Goal: Task Accomplishment & Management: Complete application form

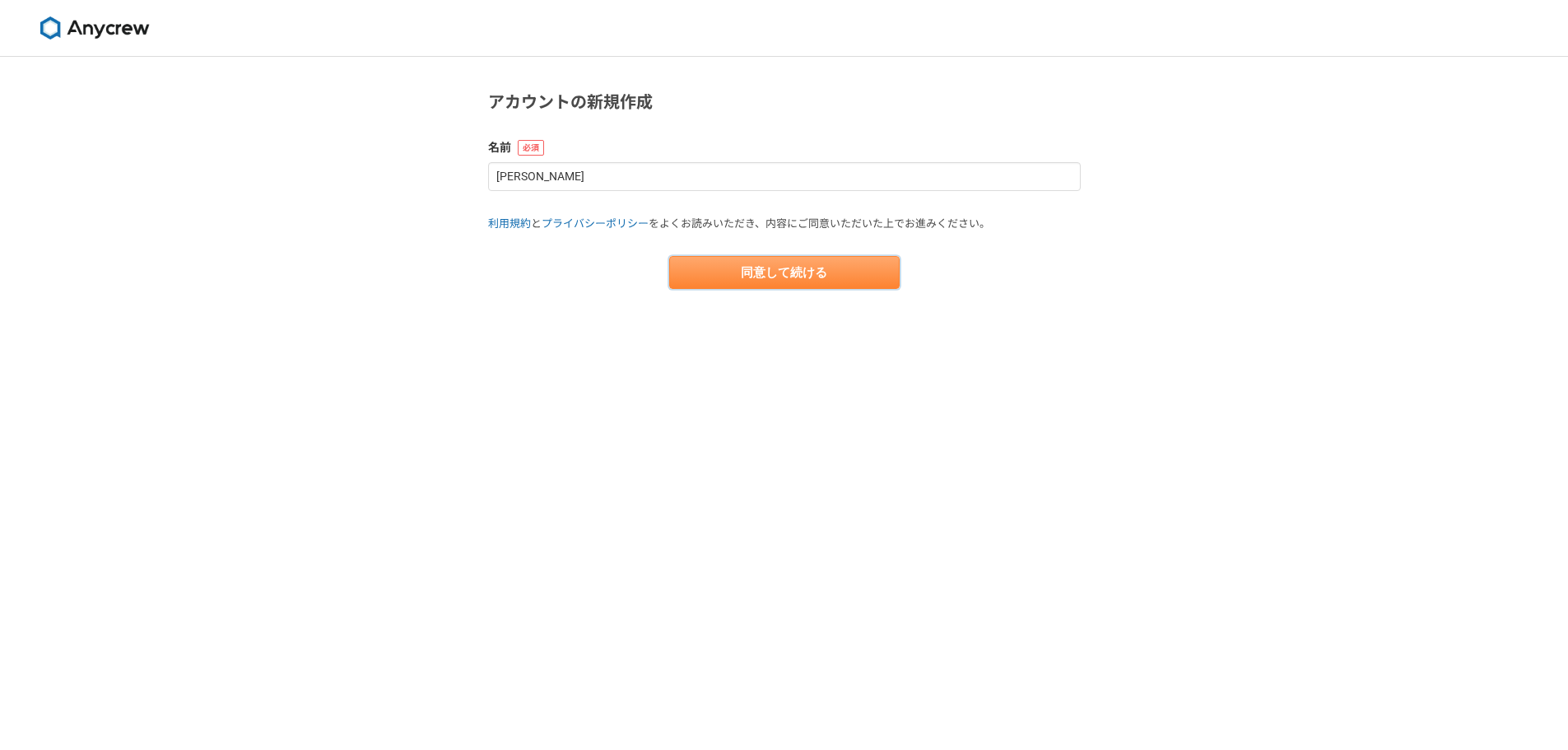
click at [841, 269] on button "同意して続ける" at bounding box center [784, 273] width 231 height 33
select select "13"
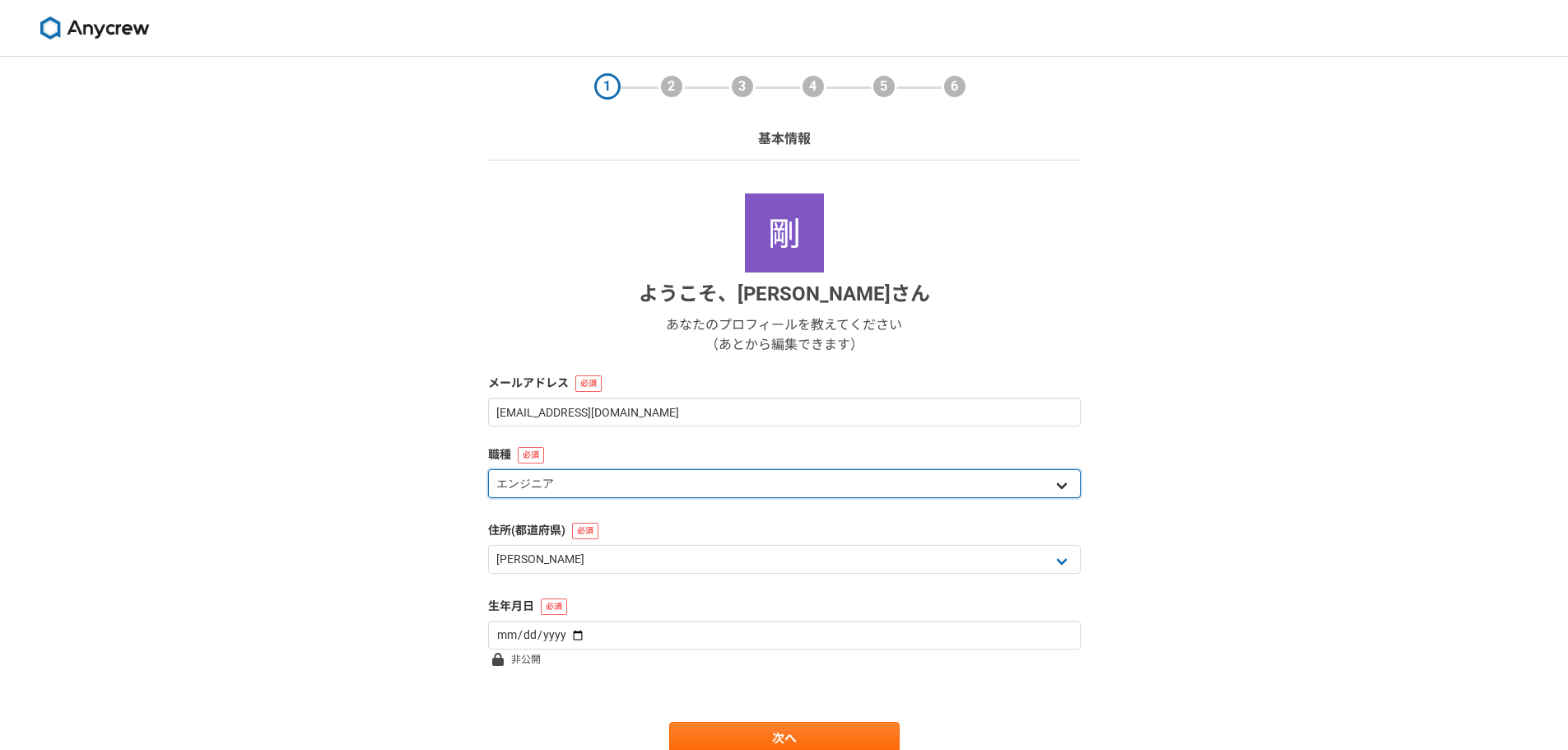
click at [767, 474] on select "エンジニア デザイナー ライター 営業 マーケティング 企画・事業開発 バックオフィス その他" at bounding box center [784, 483] width 592 height 29
select select "5"
click at [488, 470] on select "エンジニア デザイナー ライター 営業 マーケティング 企画・事業開発 バックオフィス その他" at bounding box center [784, 483] width 592 height 29
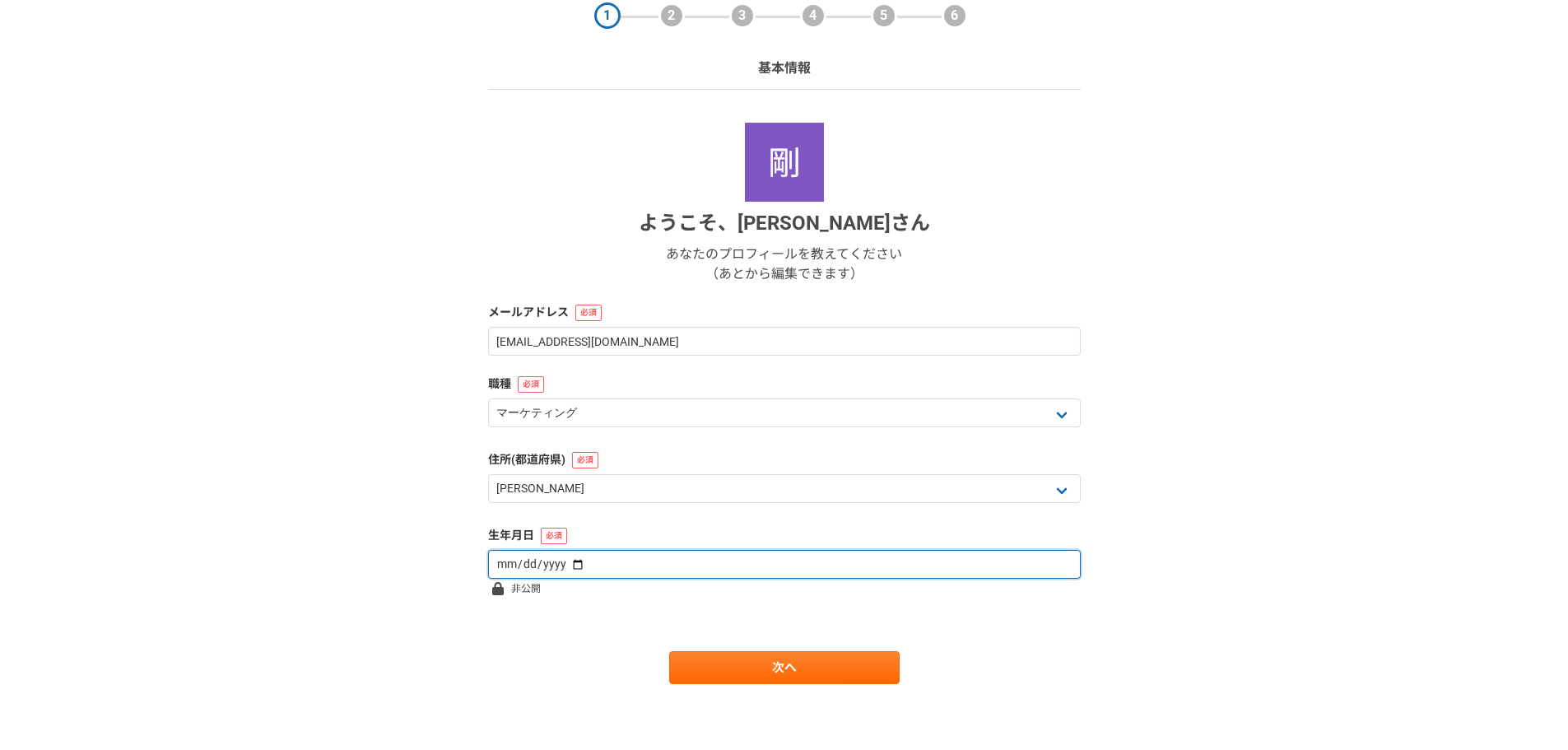
click at [692, 561] on input "date" at bounding box center [784, 564] width 592 height 29
click at [577, 564] on input "date" at bounding box center [784, 564] width 592 height 29
click at [523, 559] on input "2010-02-13" at bounding box center [784, 564] width 592 height 29
type input "1981-02-13"
type input "1981-04-10"
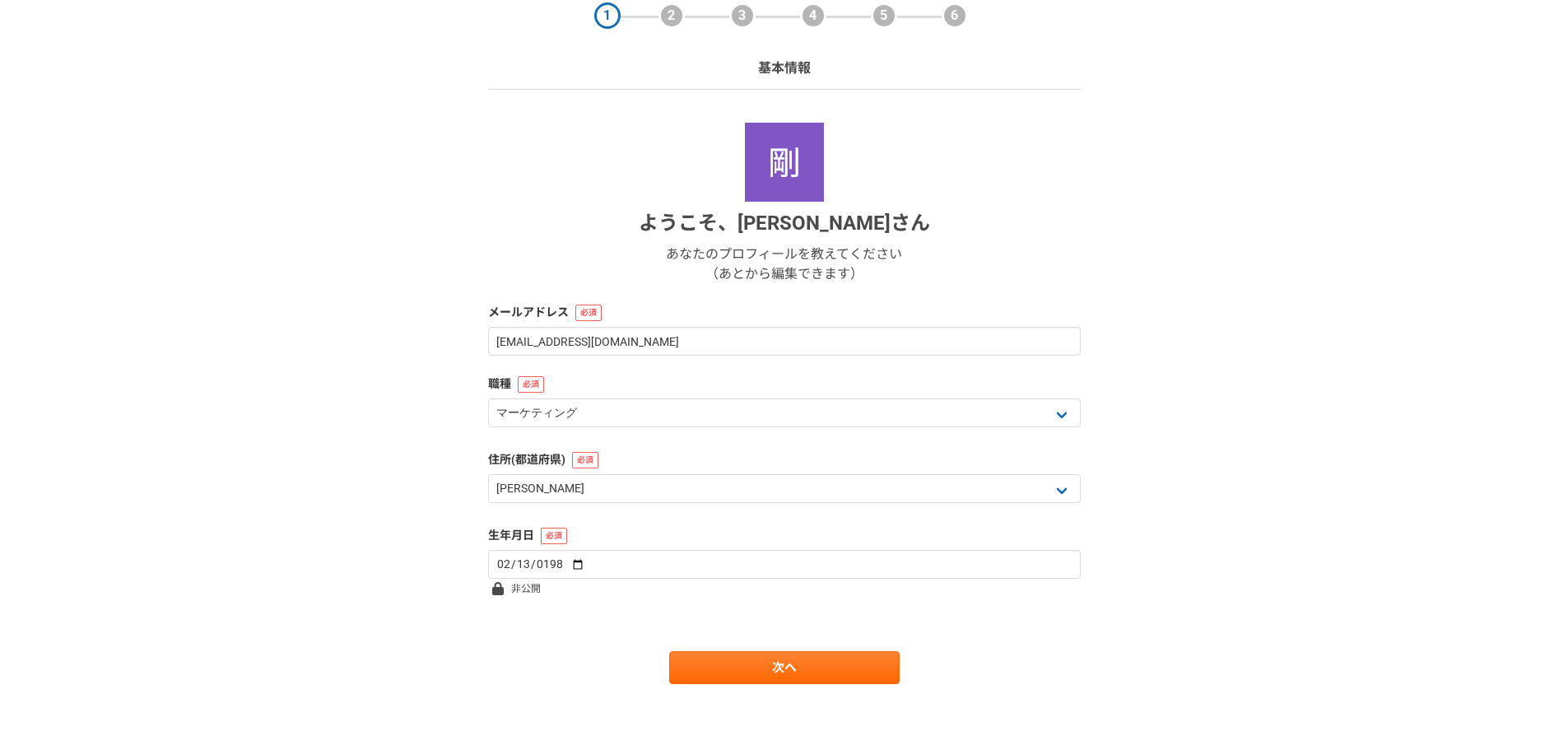
click at [565, 606] on form "ようこそ、 小林剛 さん あなたのプロフィールを教えてください （あとから編集できます） メールアドレス kobatake0410@gmail.com 職種 …" at bounding box center [784, 403] width 592 height 561
click at [720, 675] on link "次へ" at bounding box center [784, 667] width 231 height 33
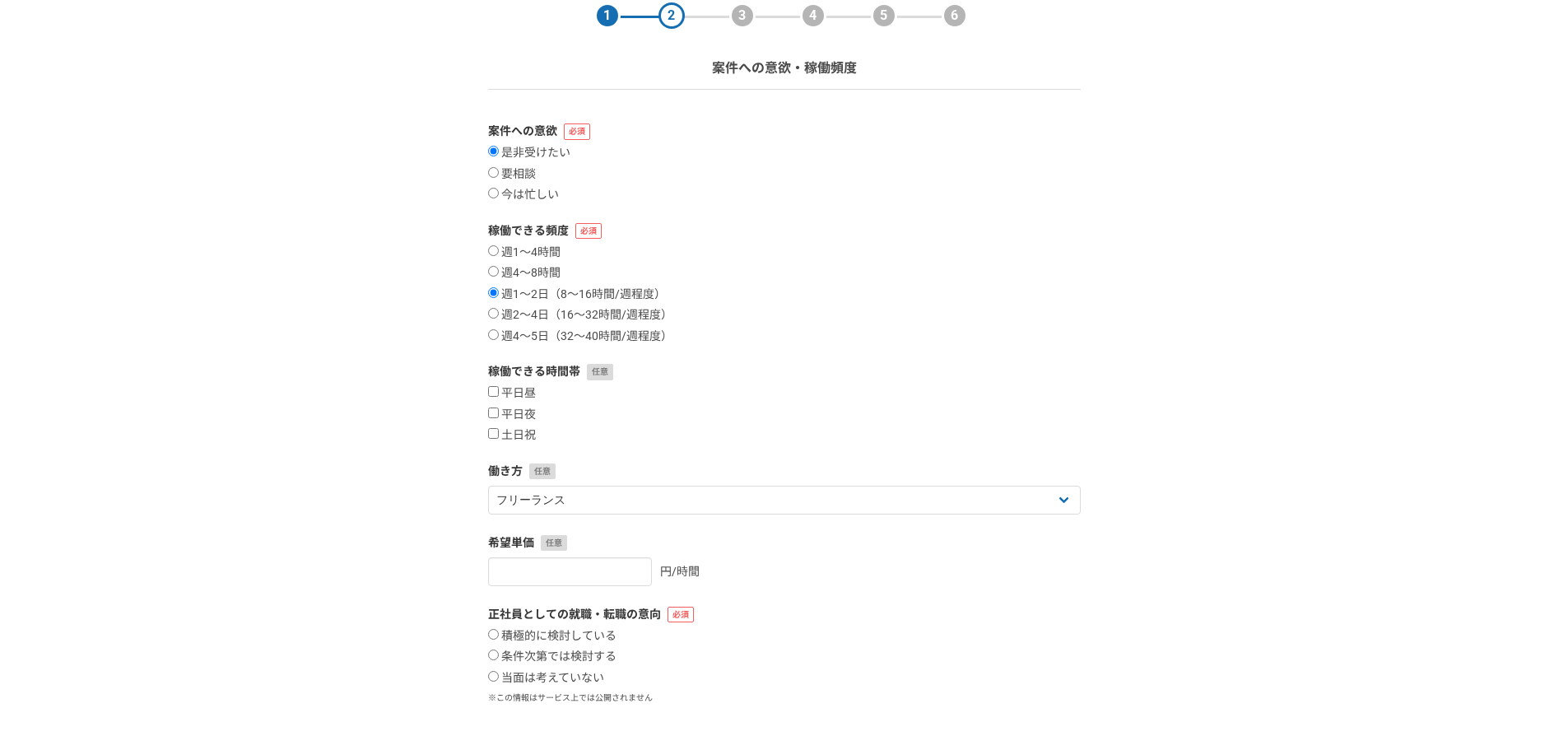
scroll to position [0, 0]
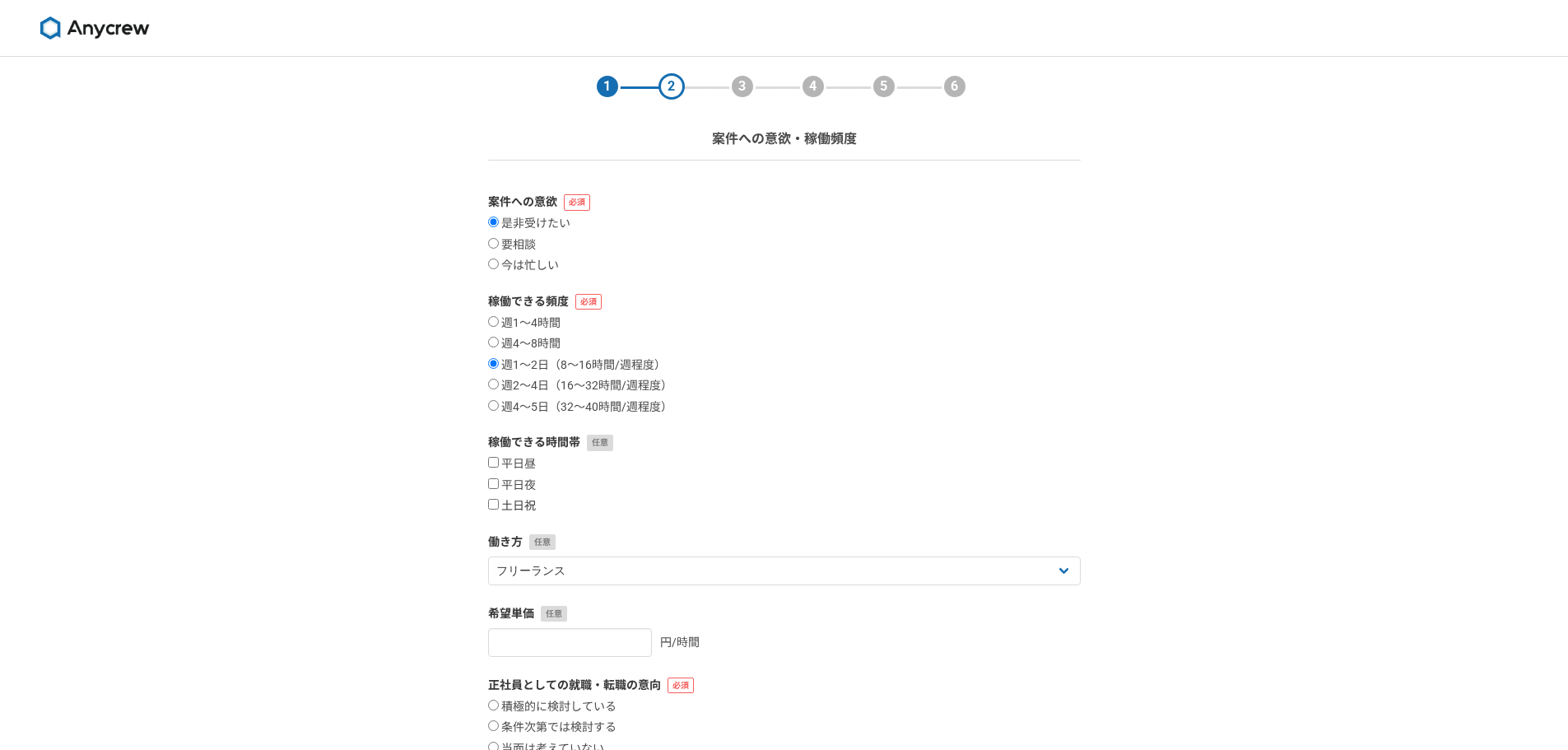
click at [496, 503] on input "土日祝" at bounding box center [493, 504] width 10 height 10
checkbox input "true"
click at [494, 480] on input "平日夜" at bounding box center [493, 483] width 10 height 10
checkbox input "true"
click at [494, 459] on input "平日昼" at bounding box center [493, 462] width 10 height 10
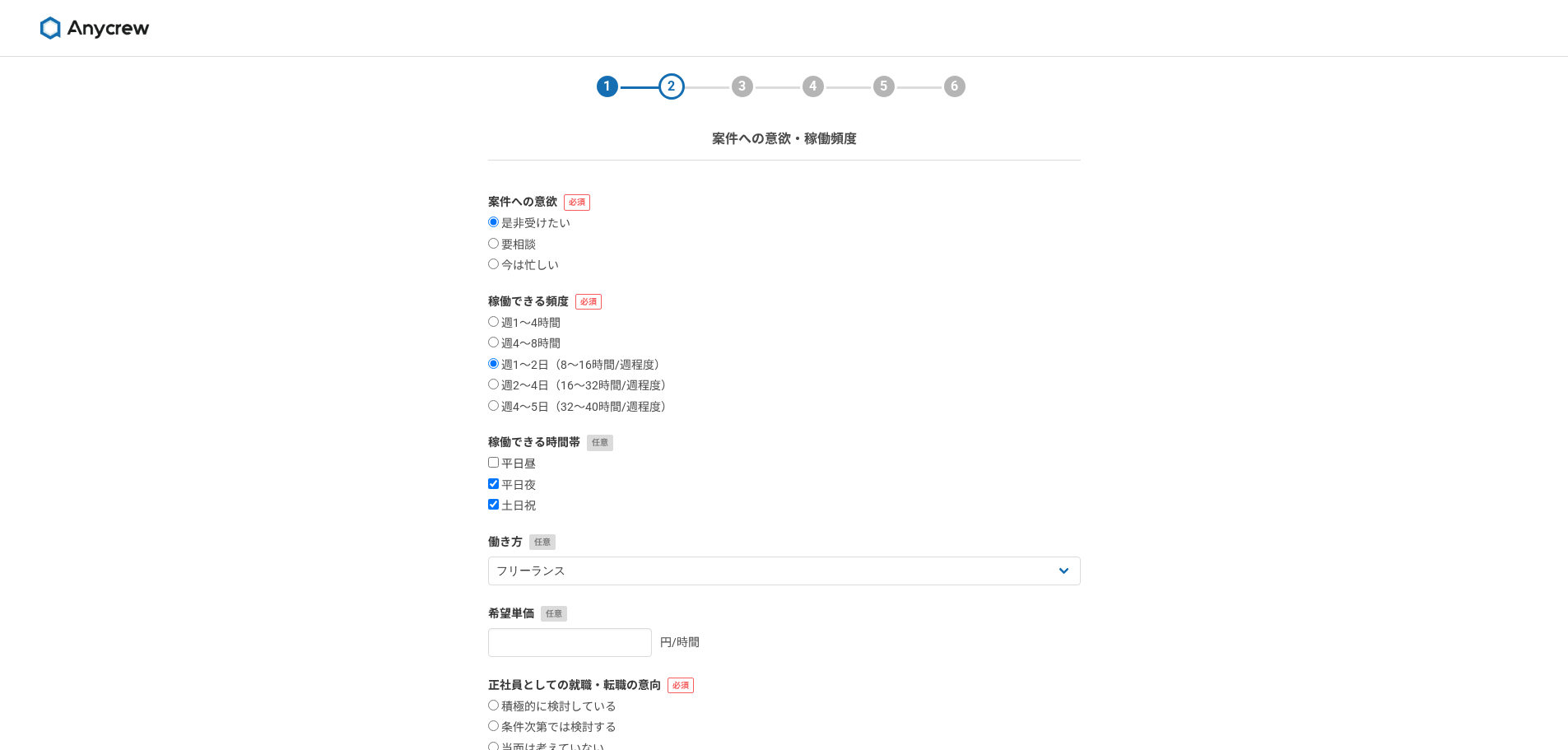
checkbox input "true"
click at [497, 382] on input "週2〜4日（16〜32時間/週程度）" at bounding box center [493, 384] width 10 height 10
radio input "true"
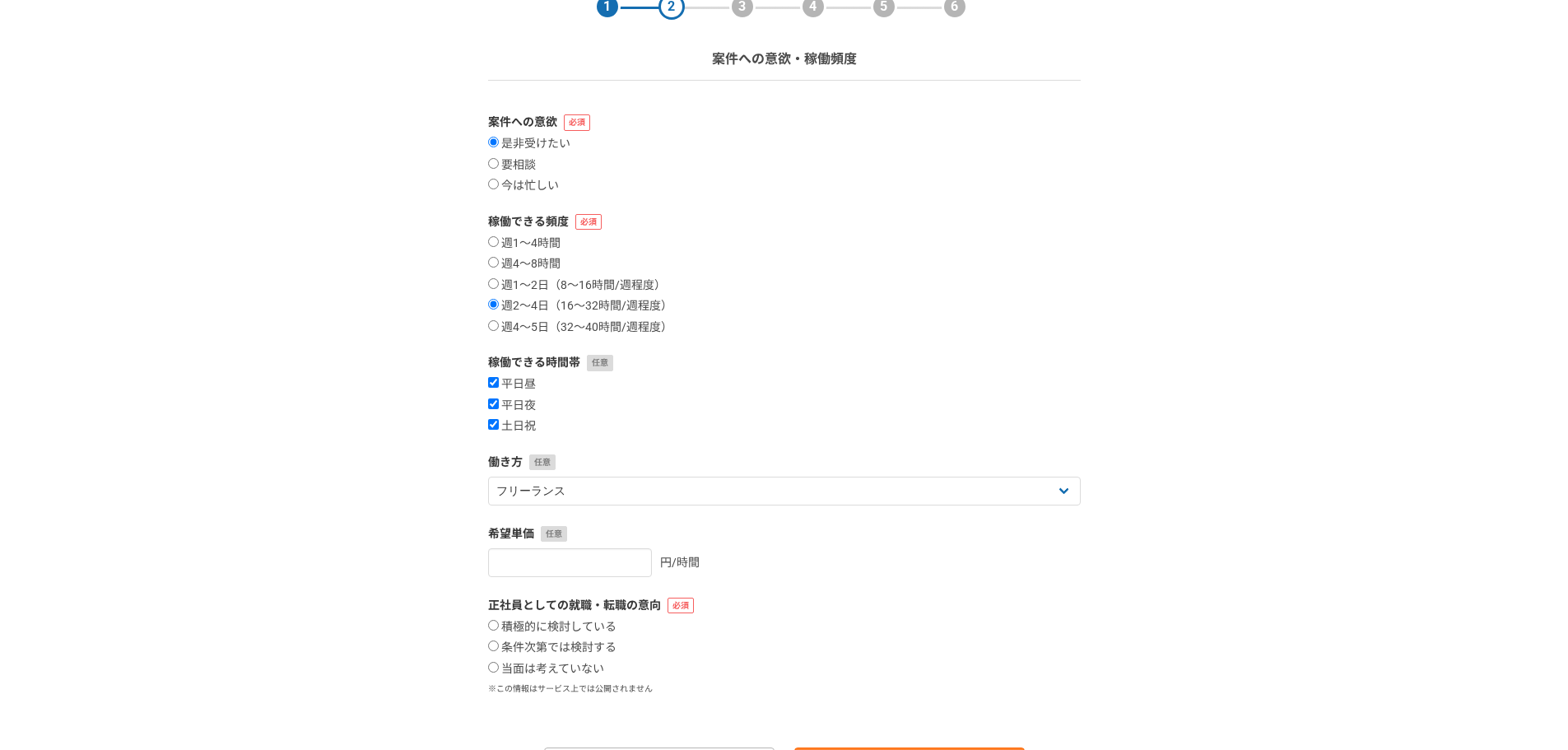
scroll to position [165, 0]
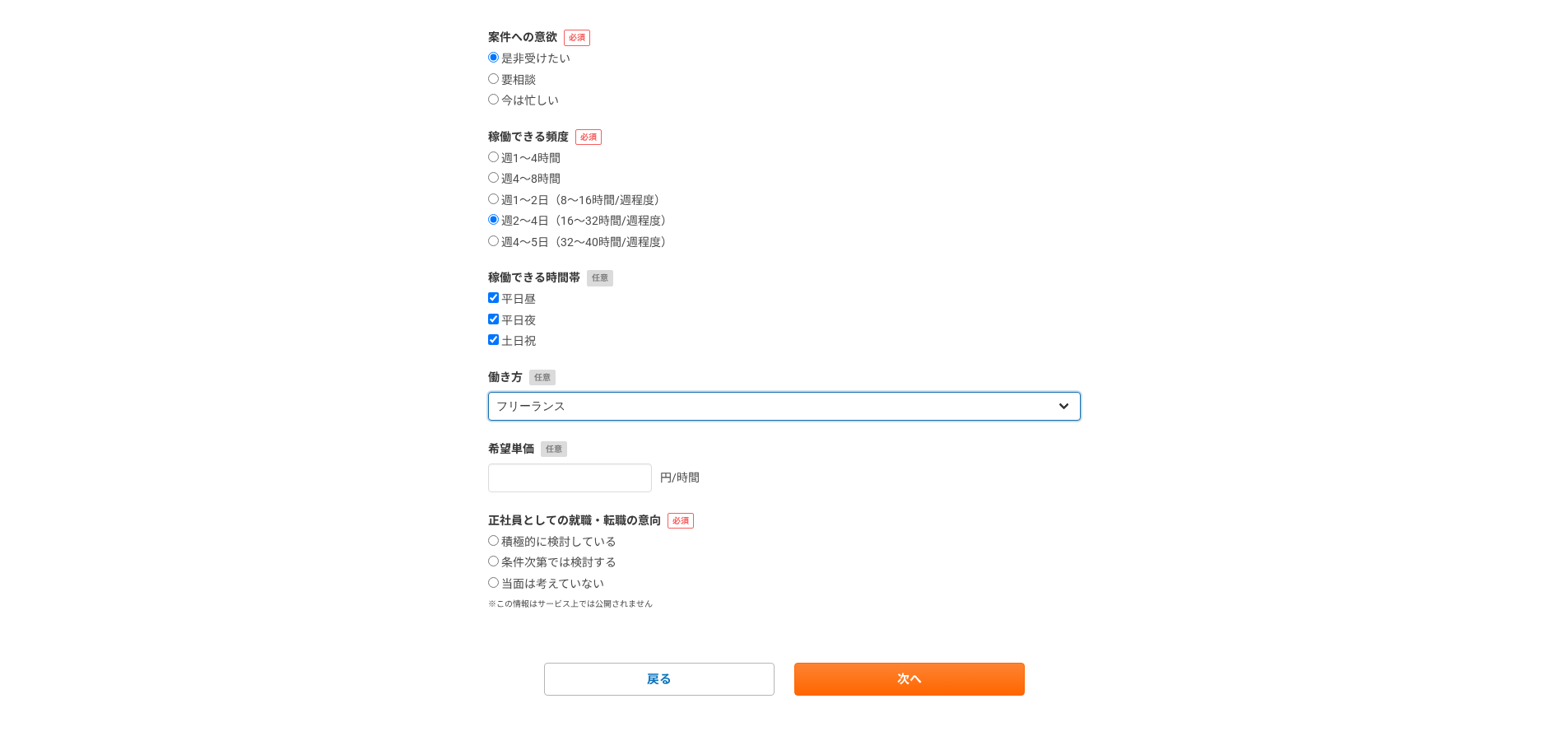
click at [559, 411] on select "フリーランス 副業 その他" at bounding box center [784, 406] width 592 height 29
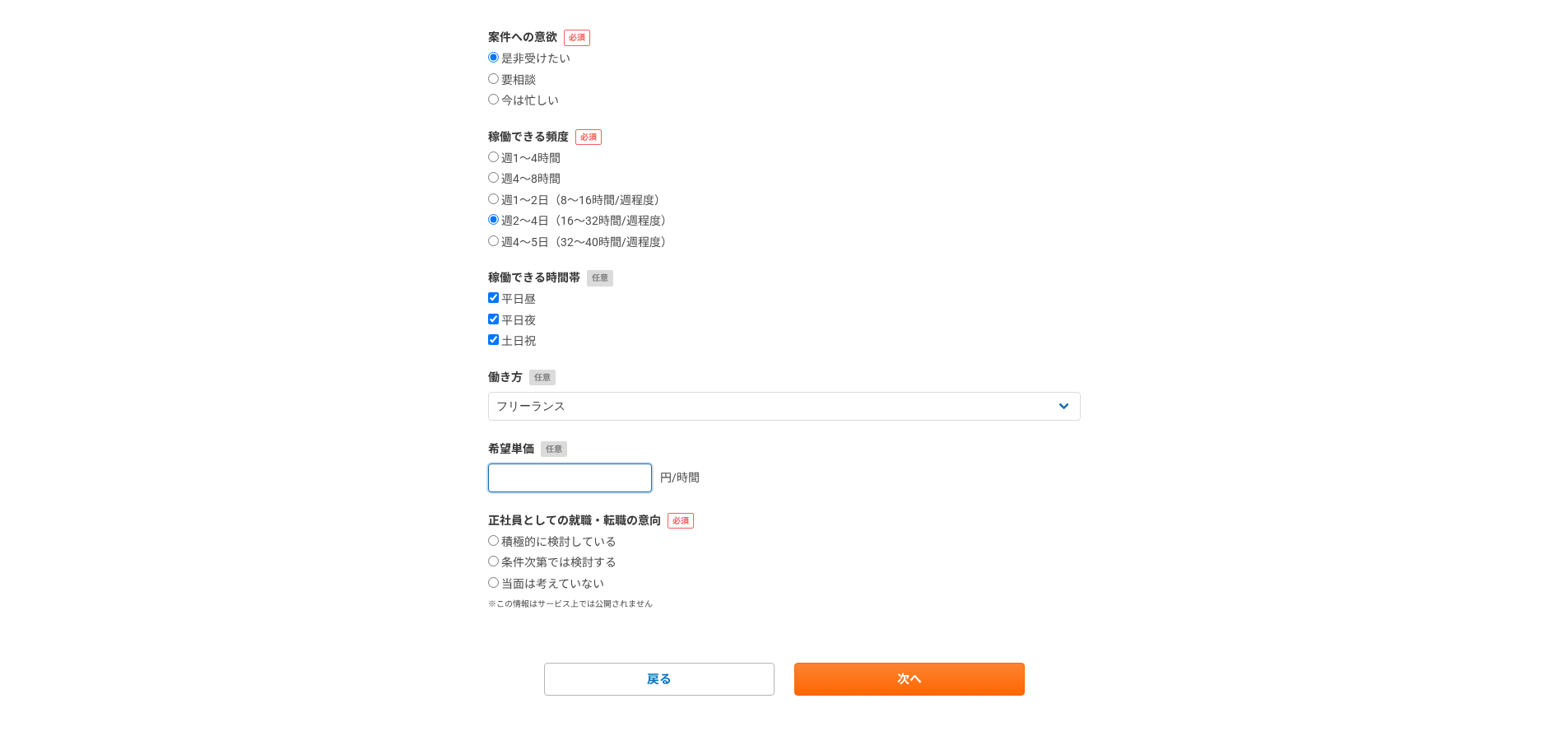
click at [605, 476] on input "number" at bounding box center [570, 477] width 164 height 29
type input "5000"
click at [497, 541] on input "積極的に検討している" at bounding box center [493, 540] width 10 height 10
radio input "true"
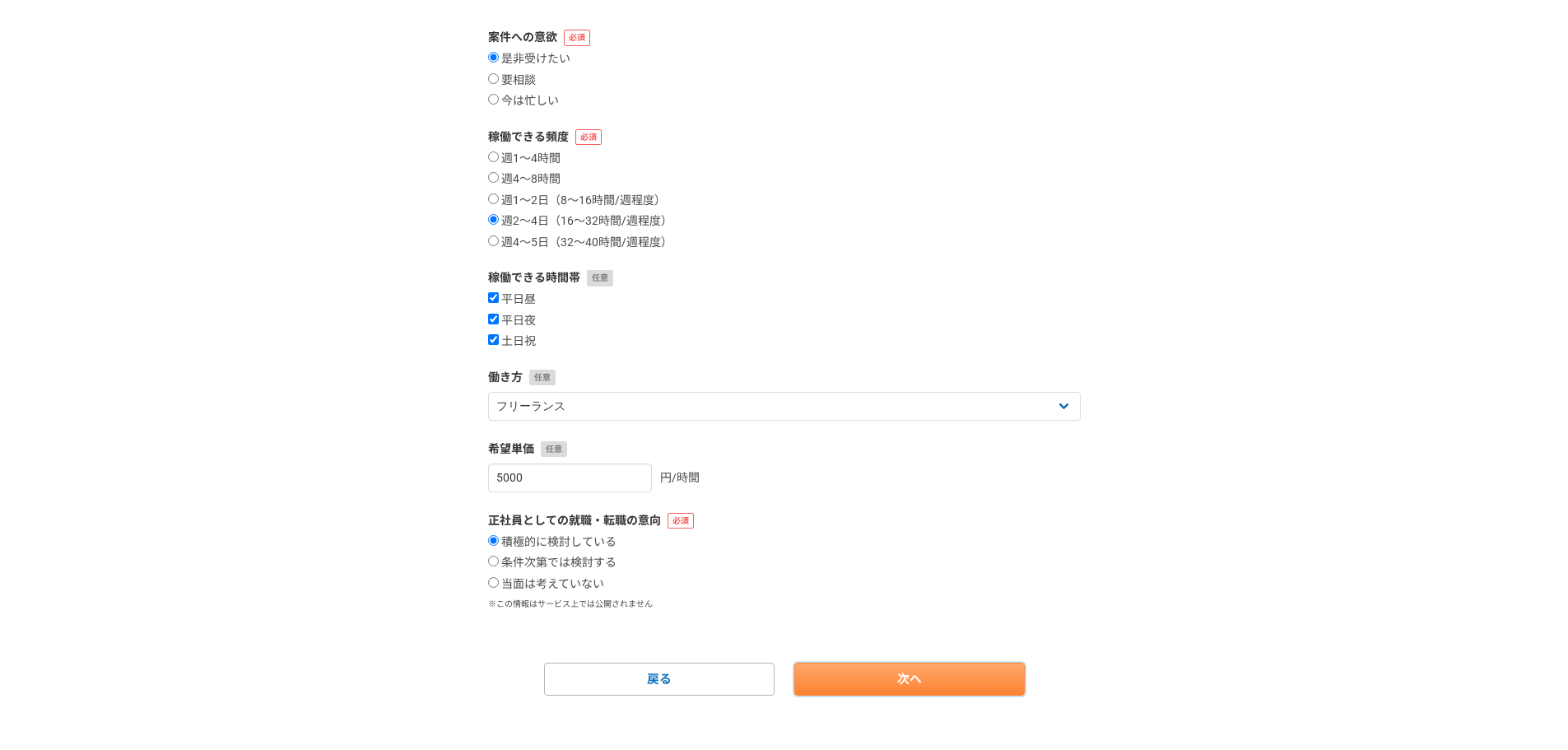
click at [933, 668] on link "次へ" at bounding box center [909, 679] width 231 height 33
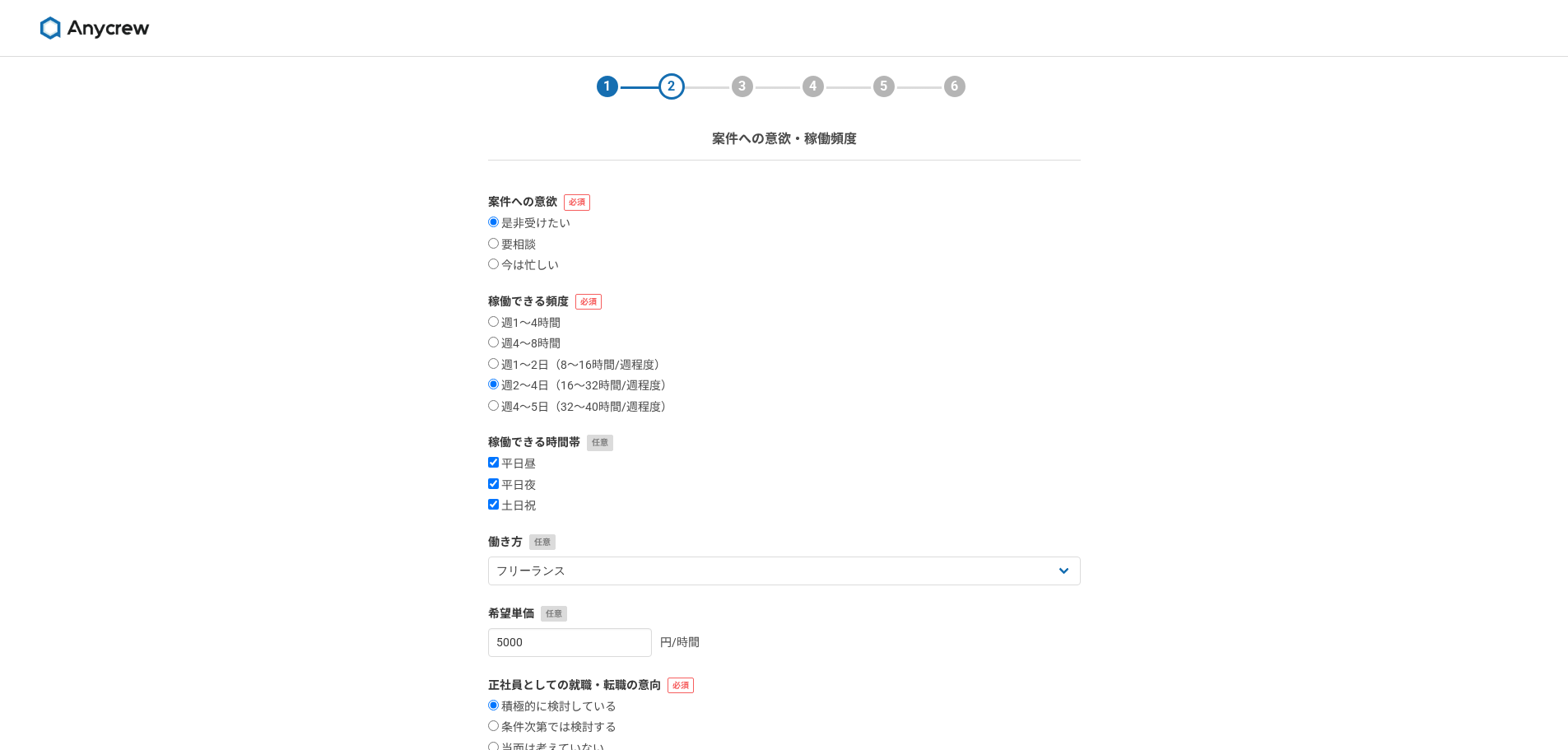
select select
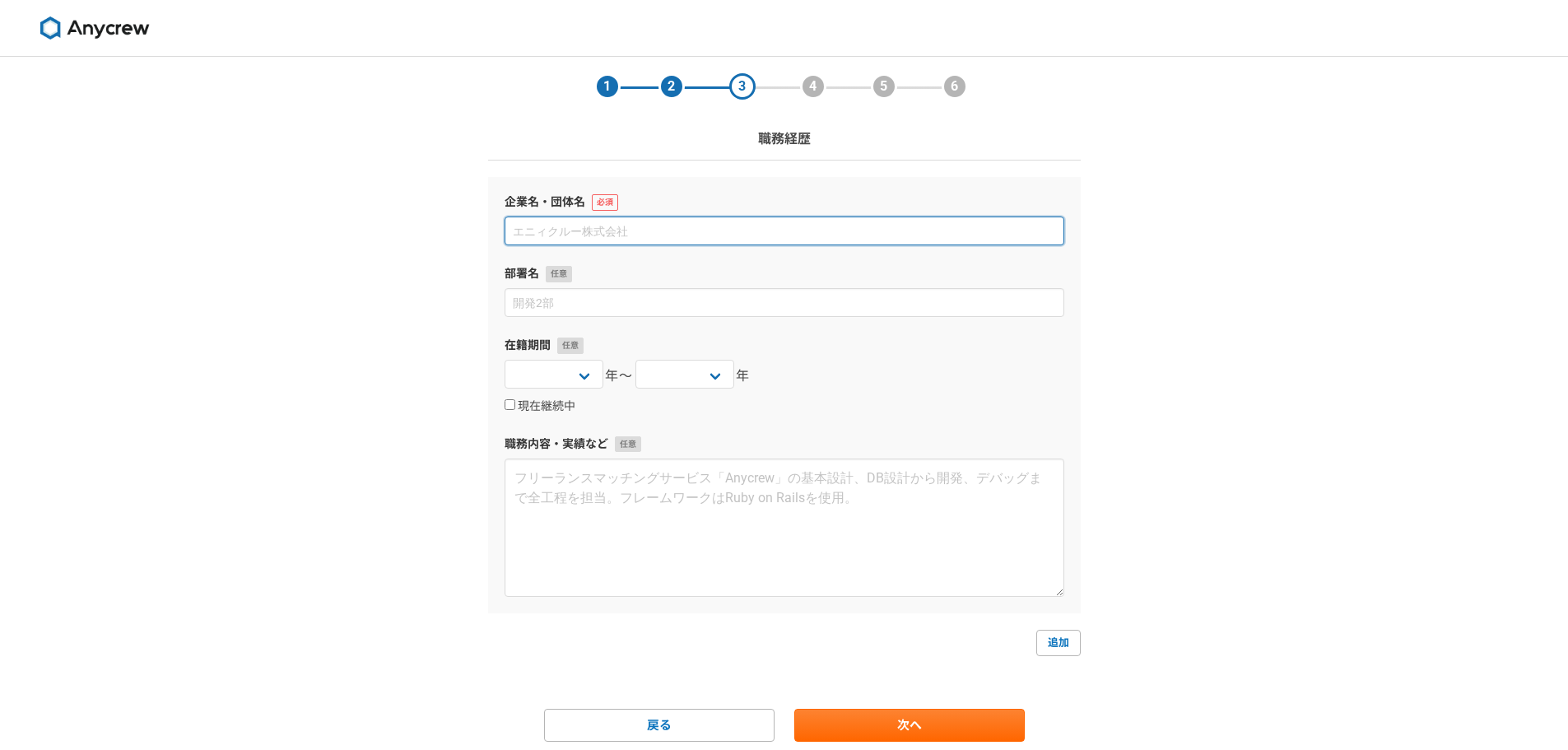
click at [598, 222] on input at bounding box center [784, 230] width 559 height 29
type input "r"
type input "k"
type input "株式会社ロイヤリティマーケティング"
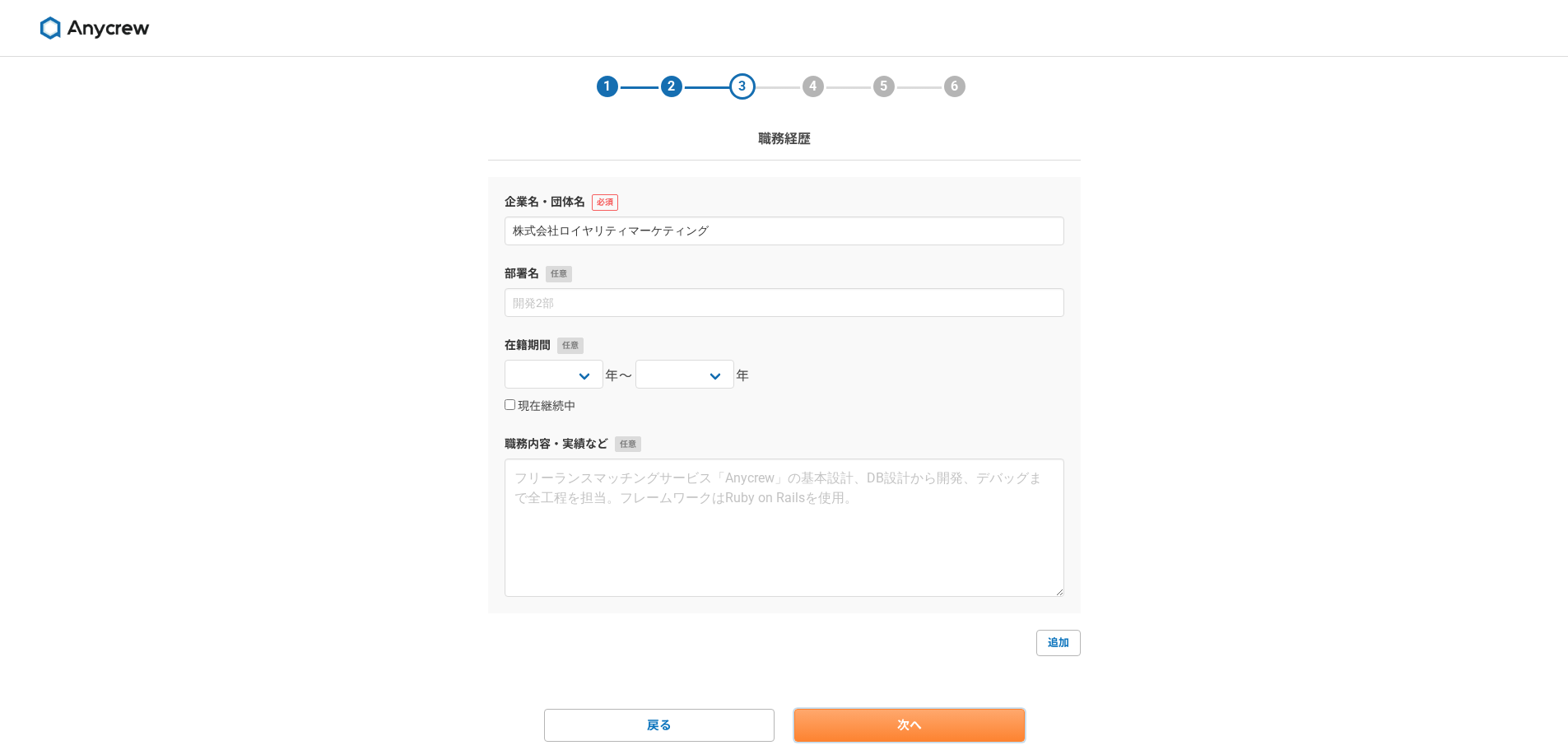
click at [962, 717] on link "次へ" at bounding box center [909, 725] width 231 height 33
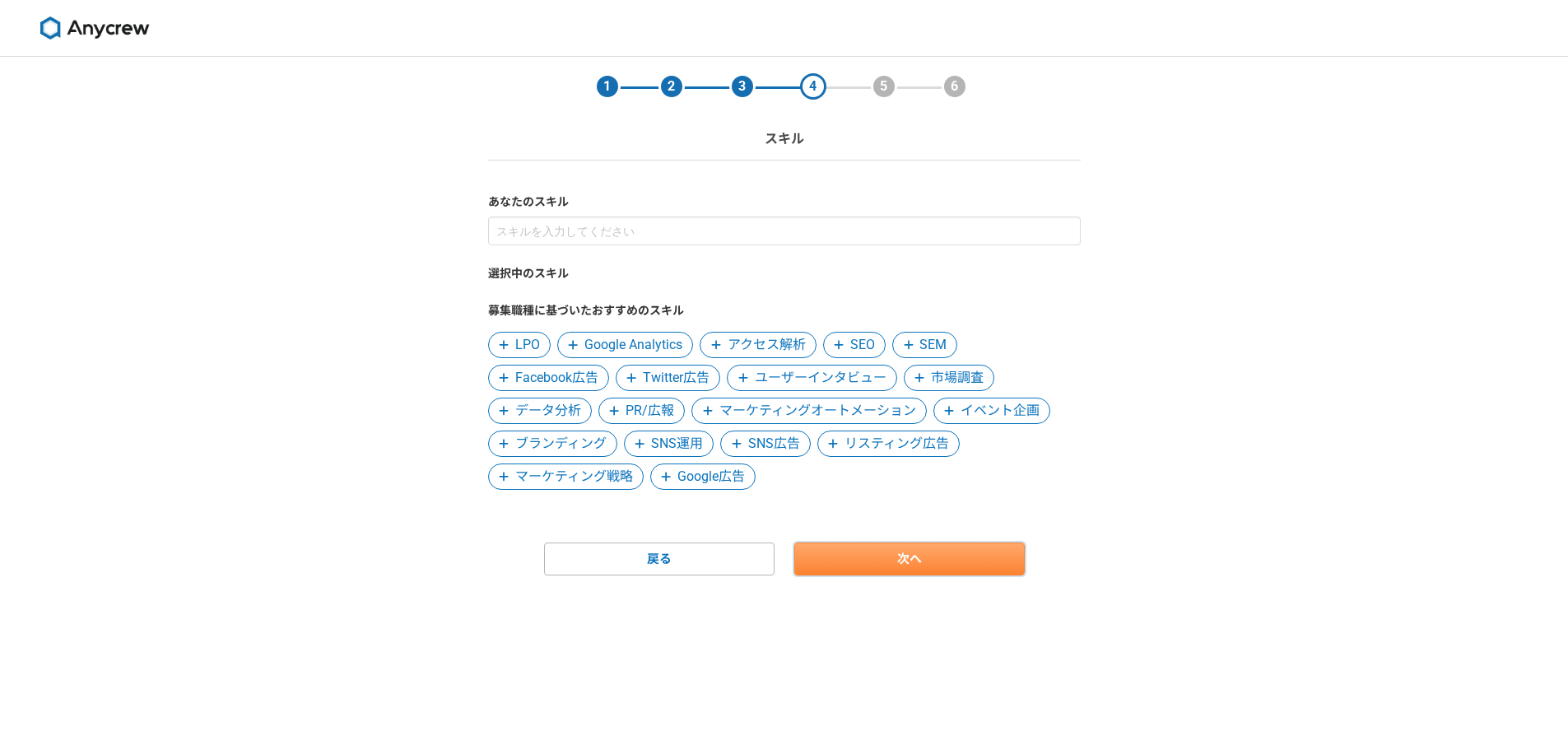
click at [871, 562] on link "次へ" at bounding box center [909, 559] width 231 height 33
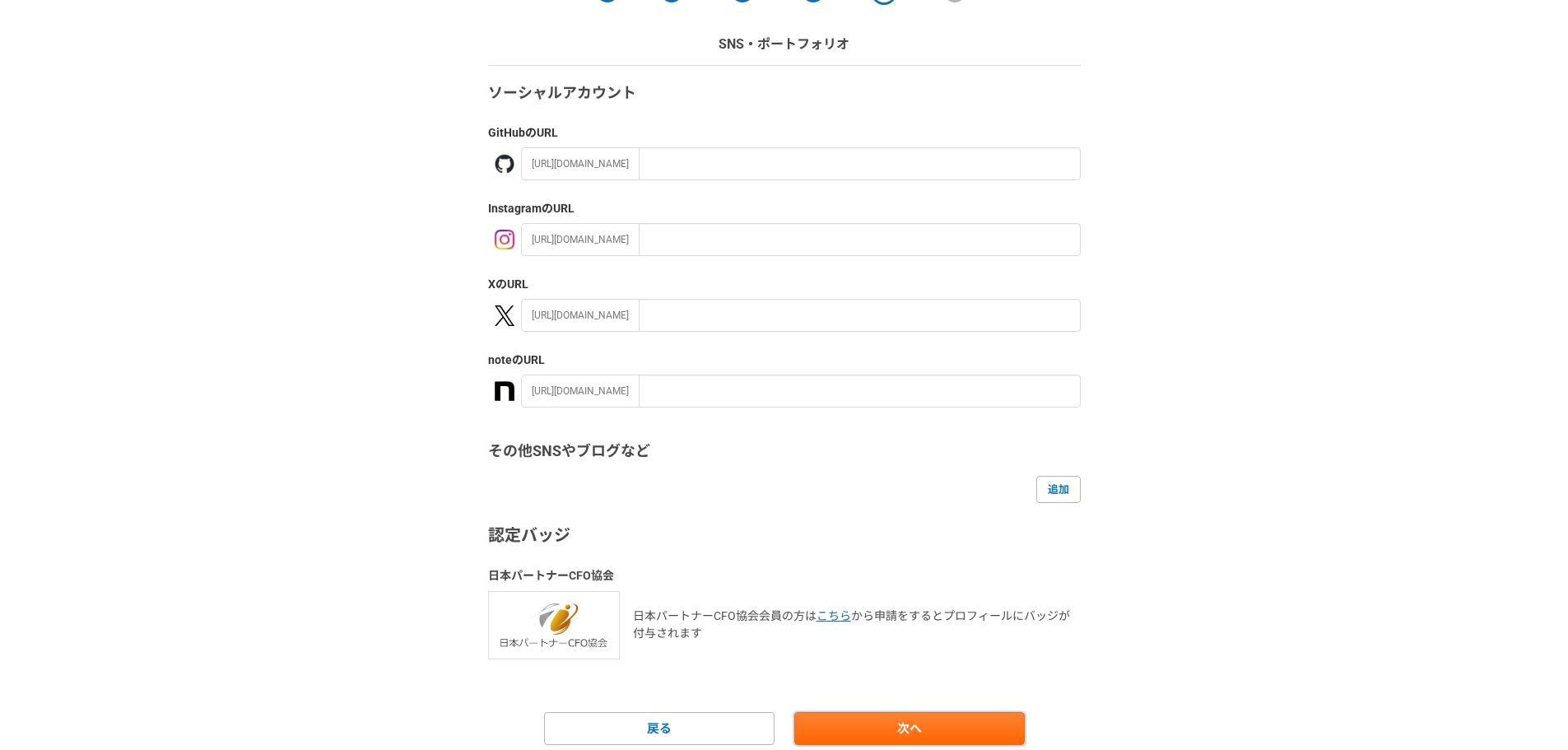
scroll to position [156, 0]
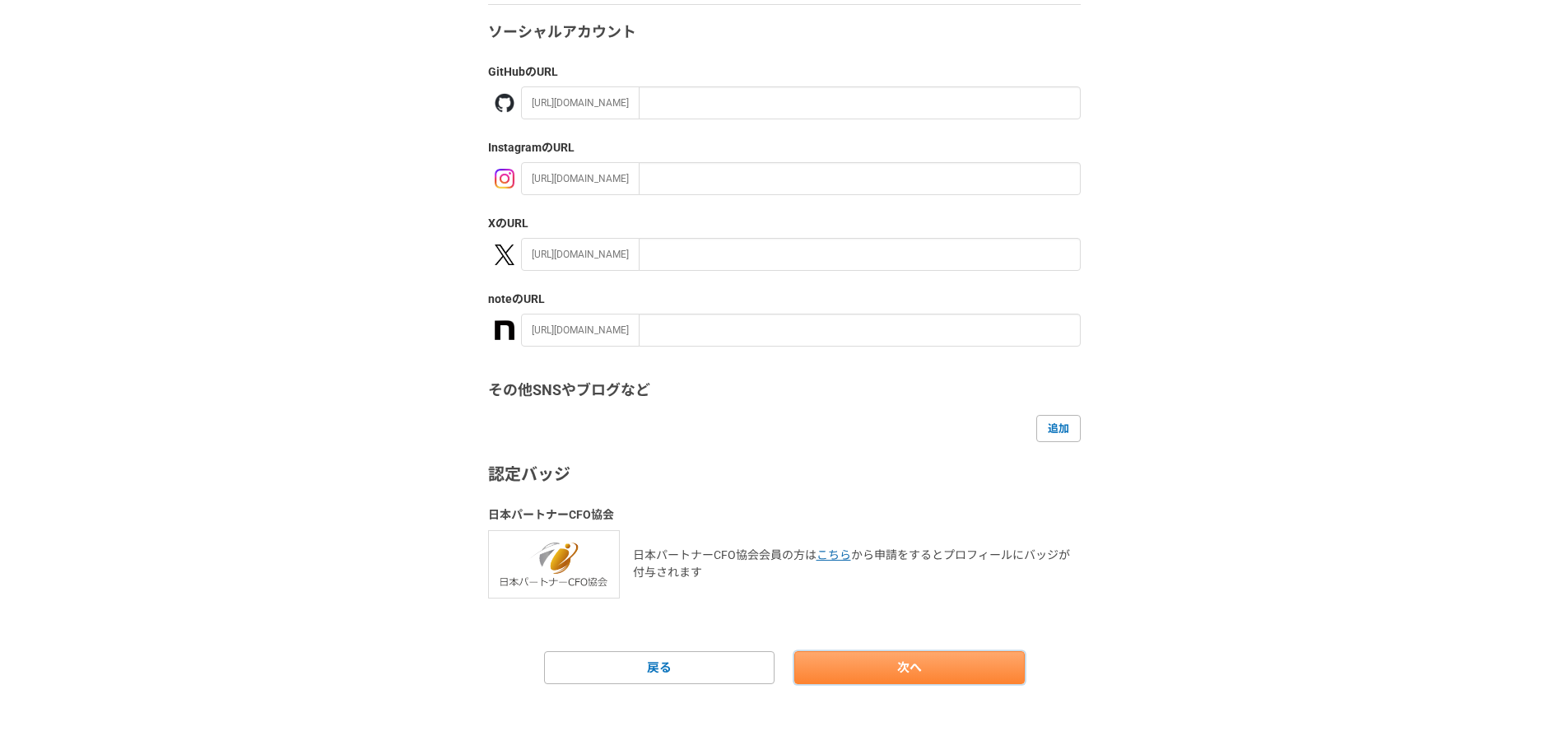
click at [878, 676] on link "次へ" at bounding box center [909, 667] width 231 height 33
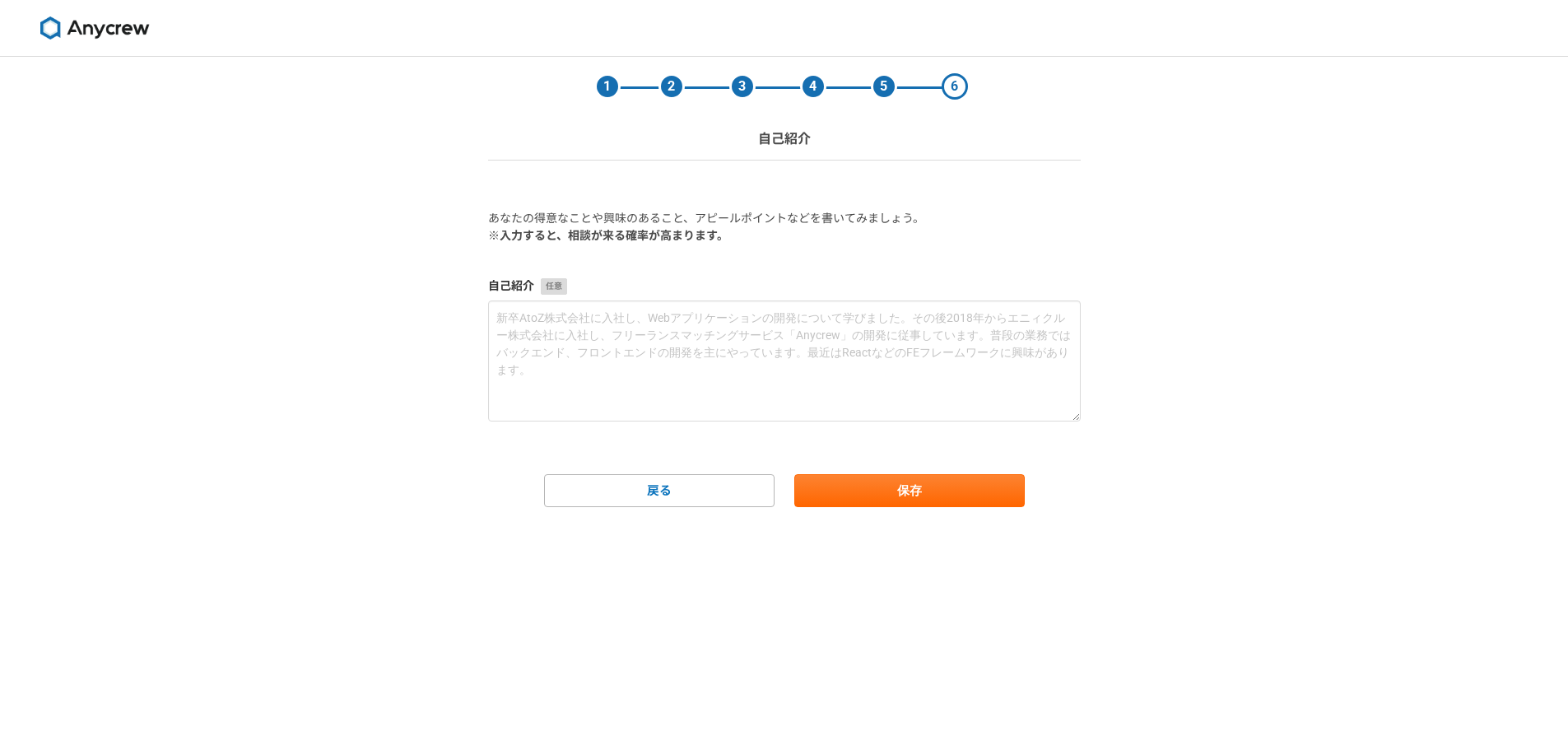
click at [903, 514] on main "1 2 3 4 5 6 自己紹介 あなたの得意なことや興味のあること、アピールポイントなどを書いてみましょう。 ※入力すると、相談が来る確率が高まります。 自…" at bounding box center [784, 314] width 625 height 516
click at [902, 490] on button "保存" at bounding box center [909, 490] width 231 height 33
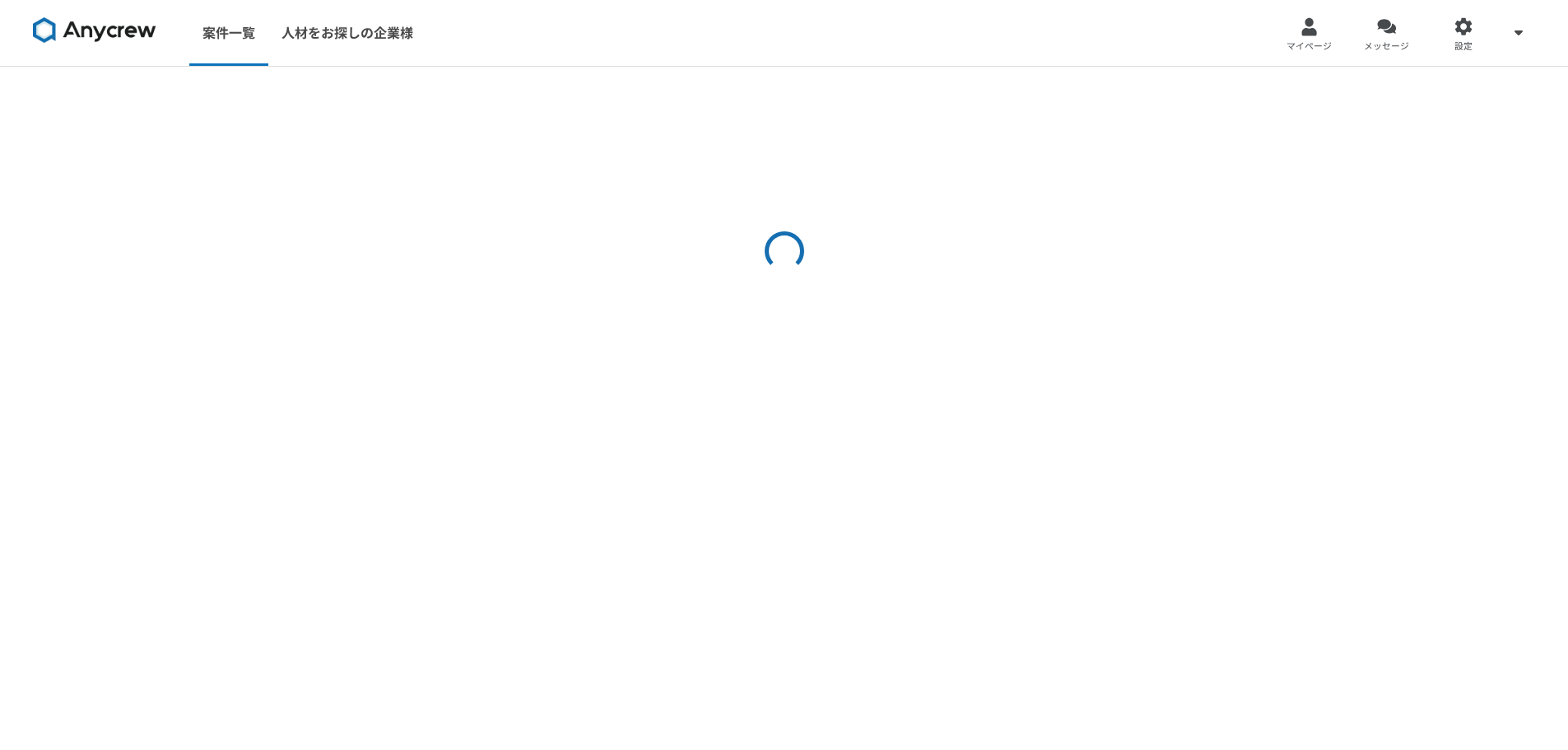
select select "3"
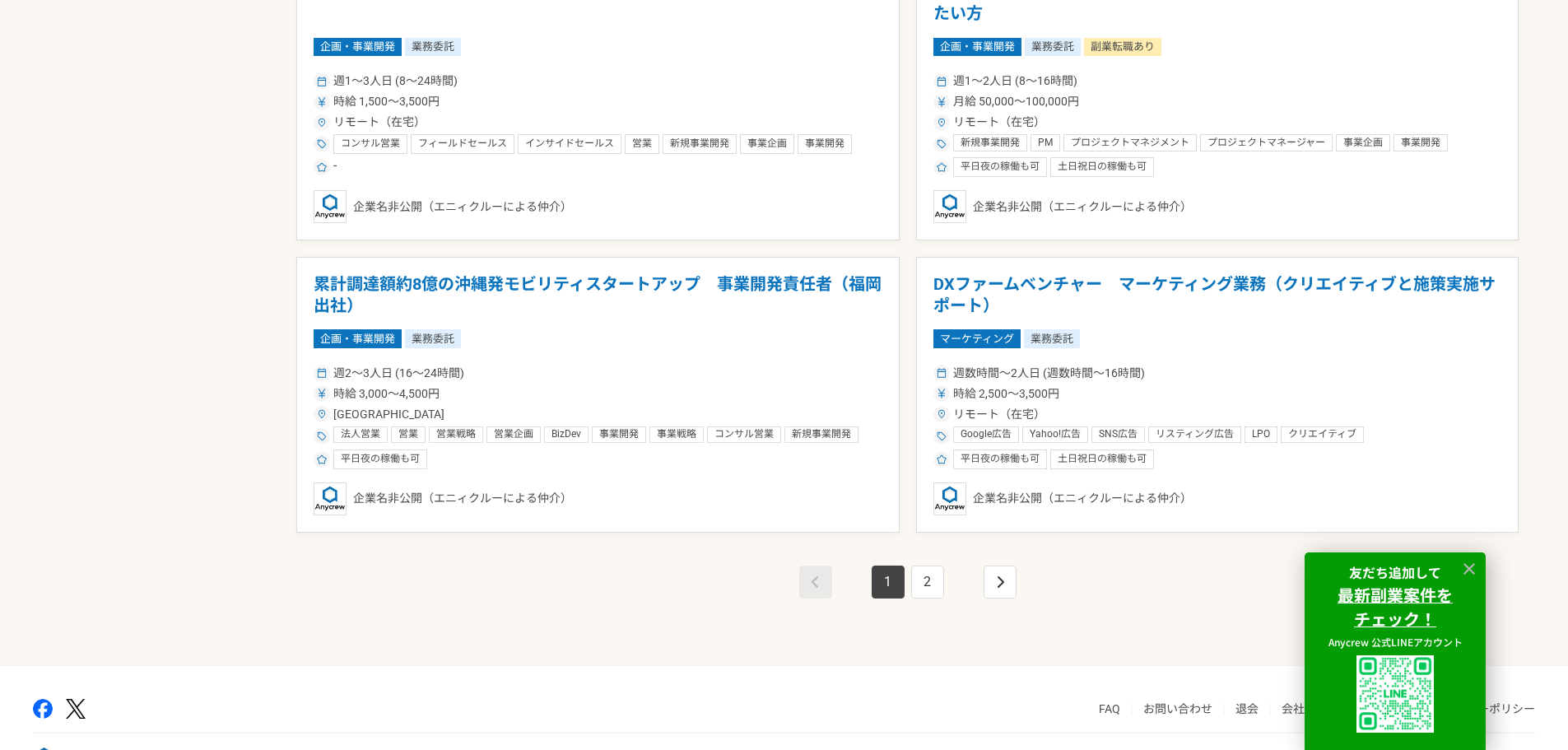
scroll to position [2832, 0]
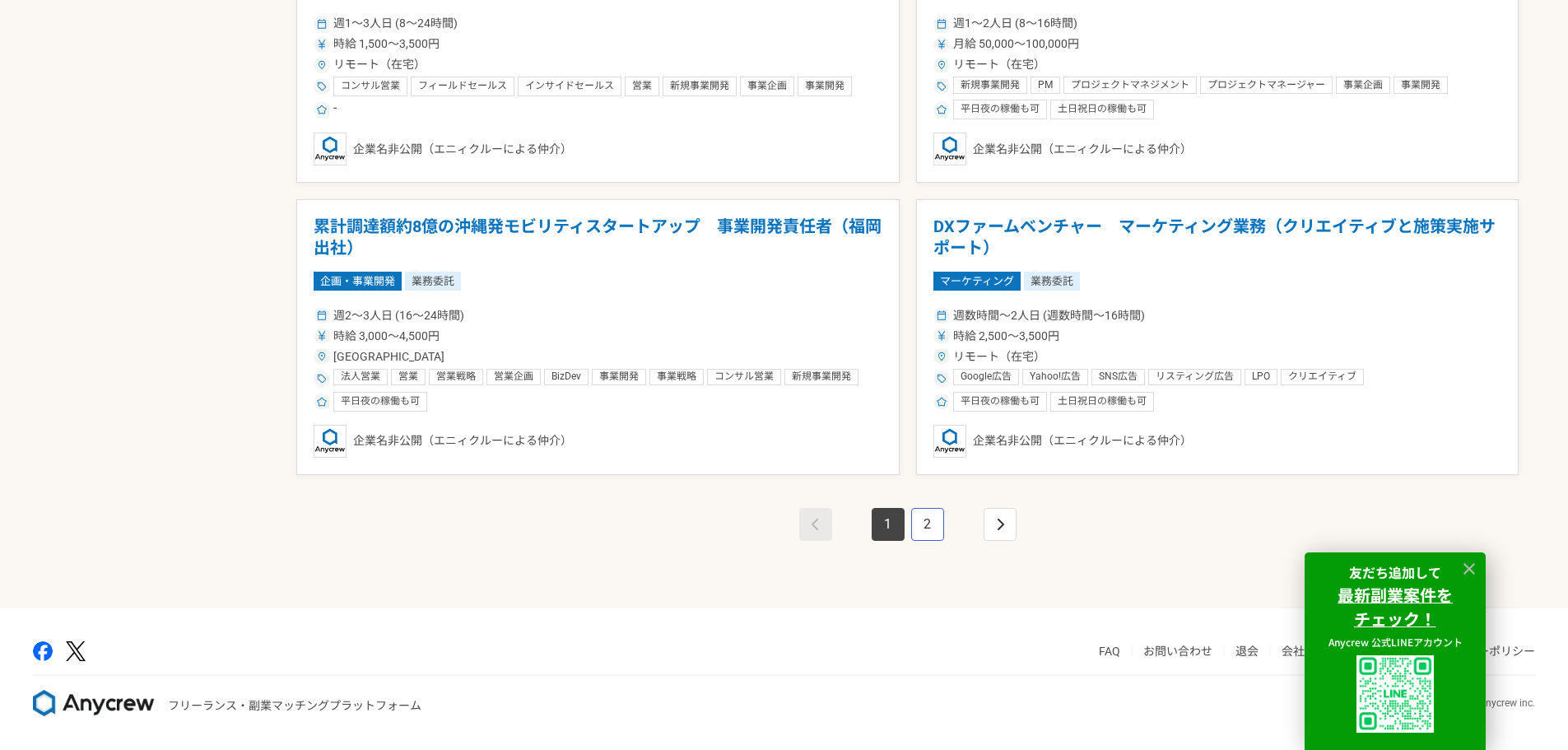
click at [929, 522] on link "2" at bounding box center [928, 524] width 33 height 33
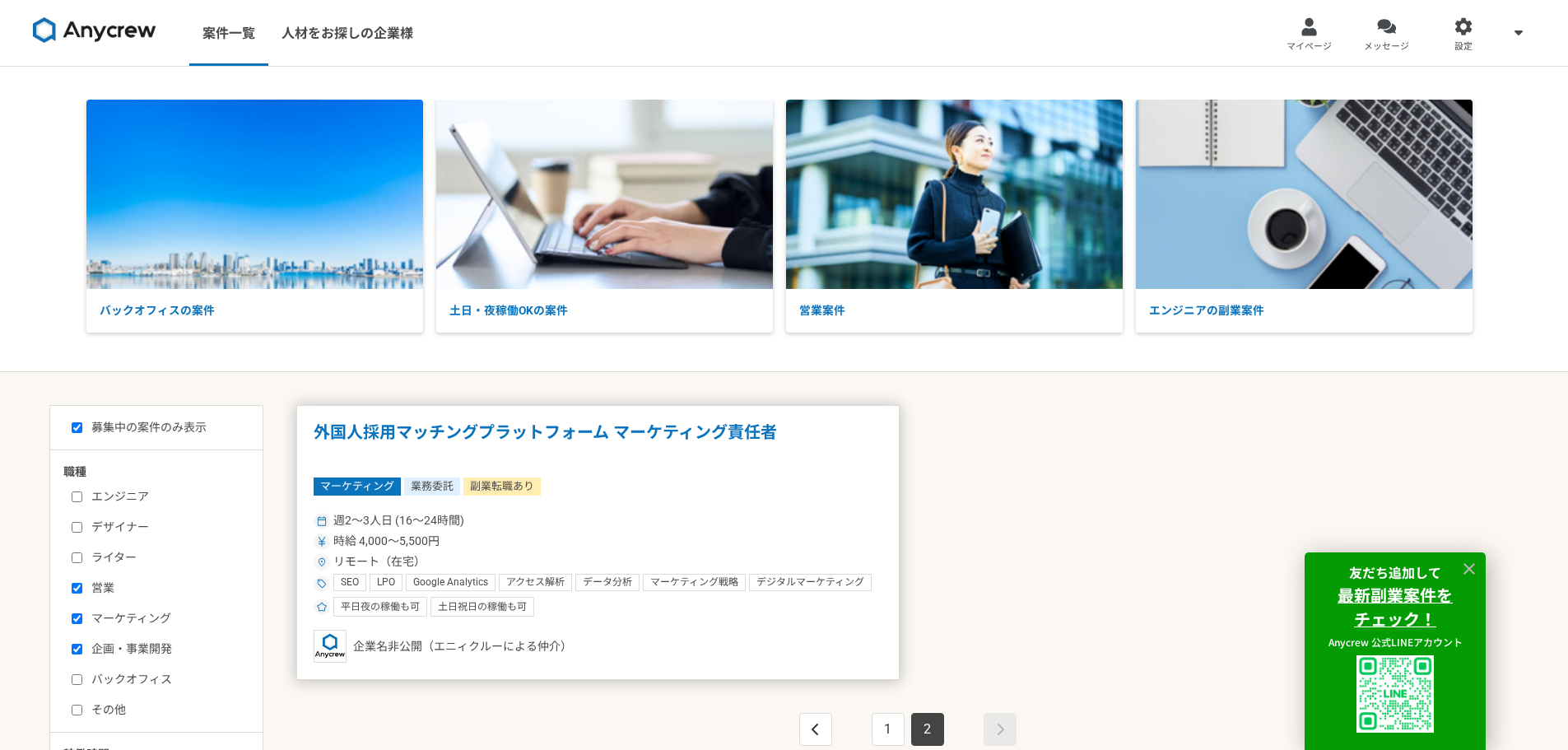
scroll to position [329, 0]
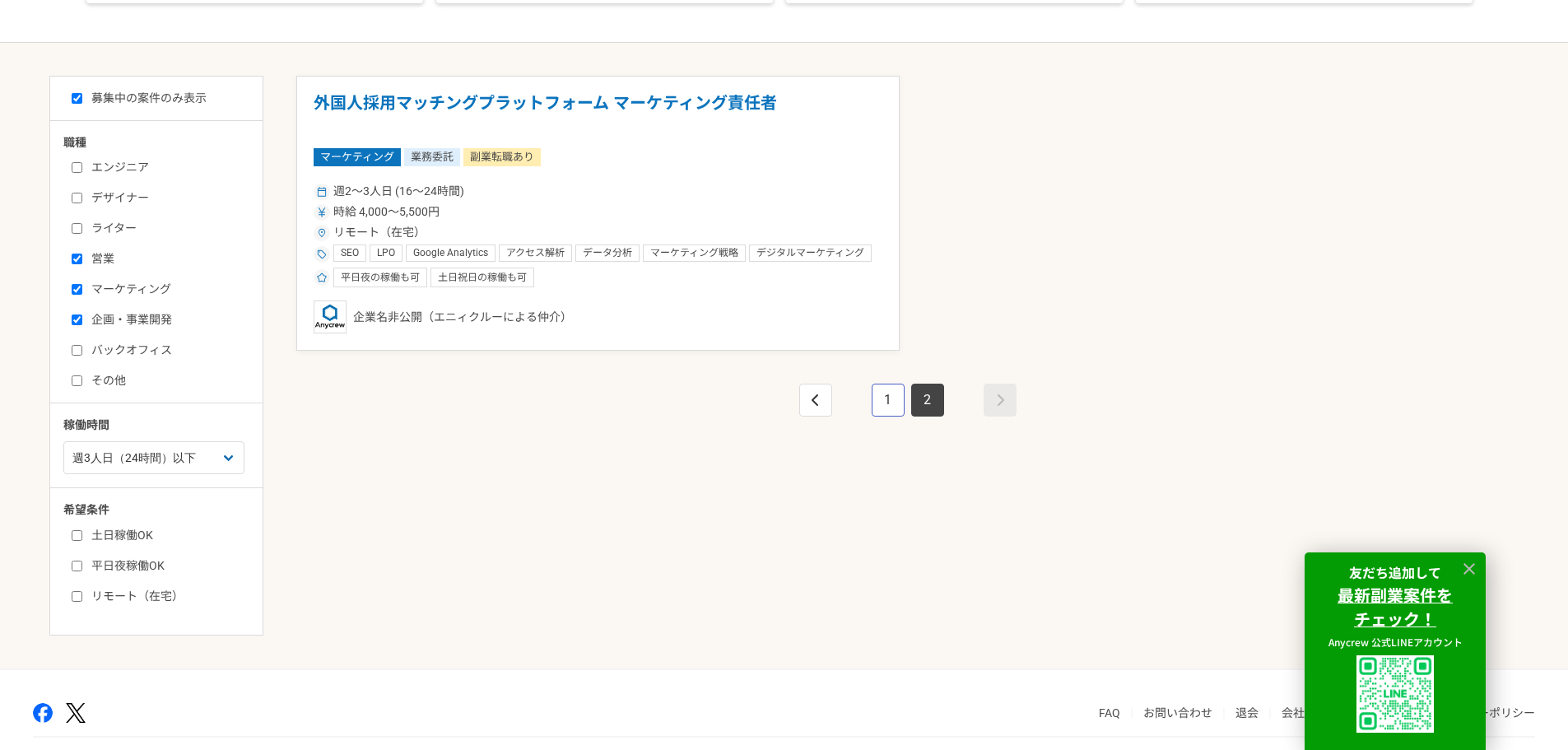
click at [894, 409] on link "1" at bounding box center [888, 400] width 33 height 33
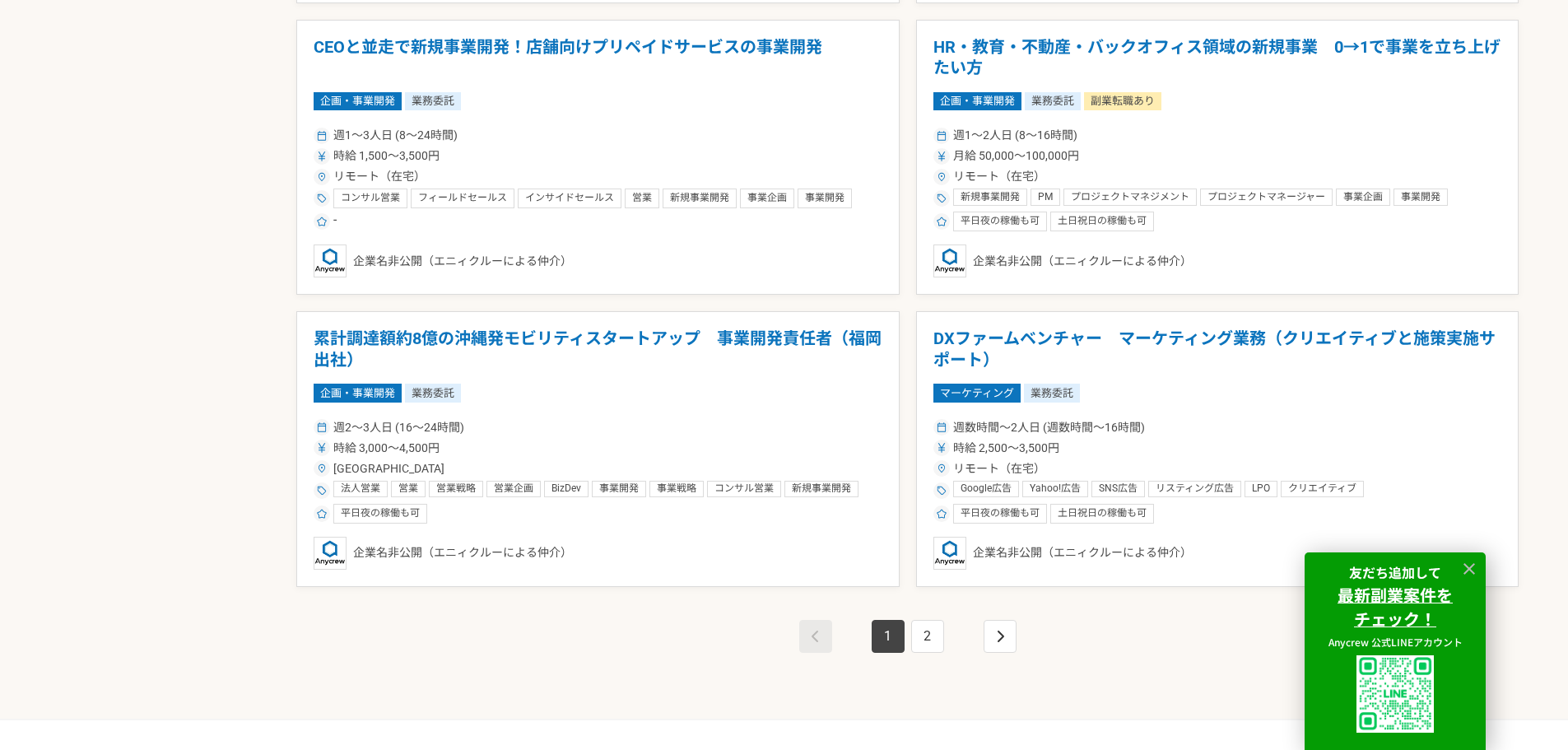
scroll to position [2832, 0]
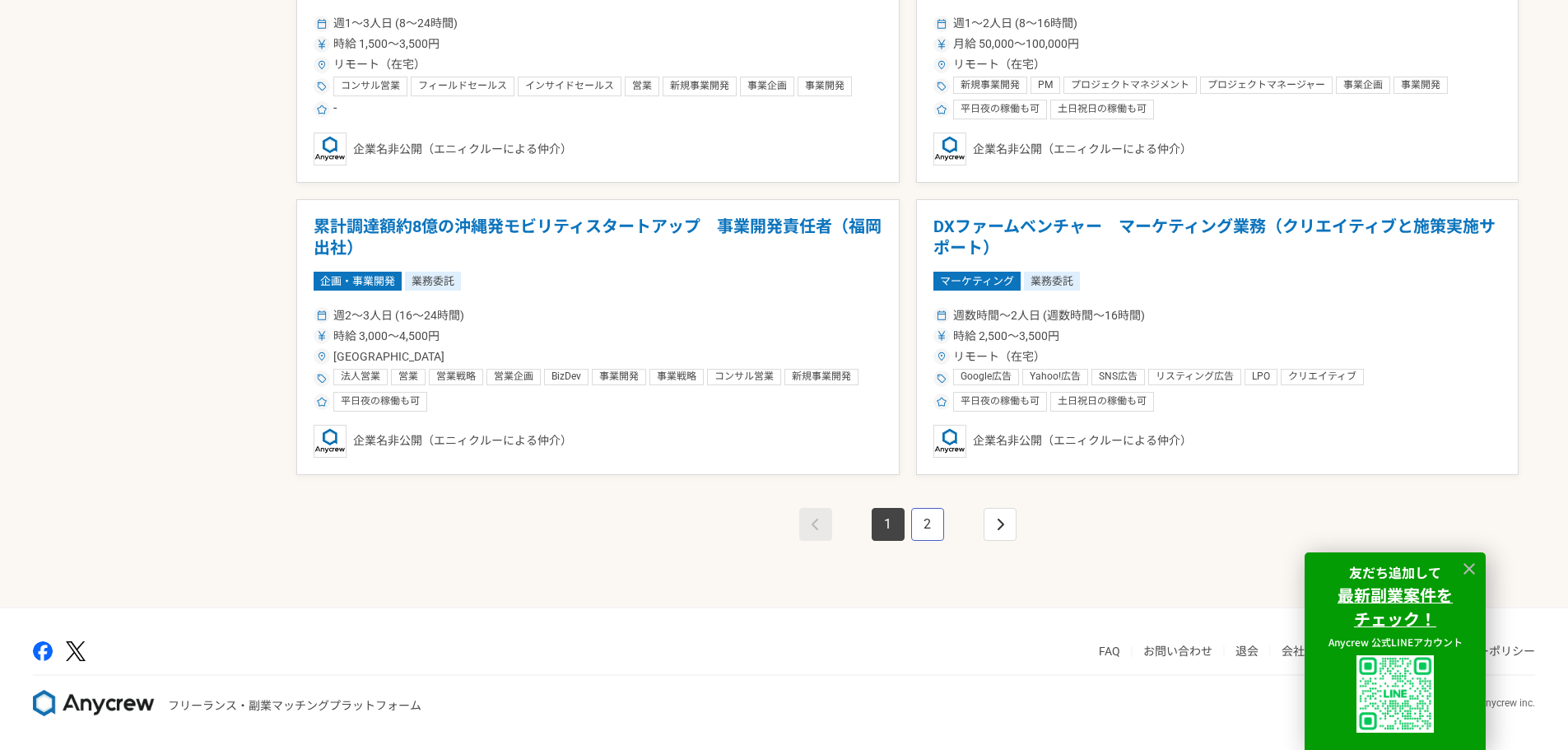
click at [935, 530] on link "2" at bounding box center [928, 524] width 33 height 33
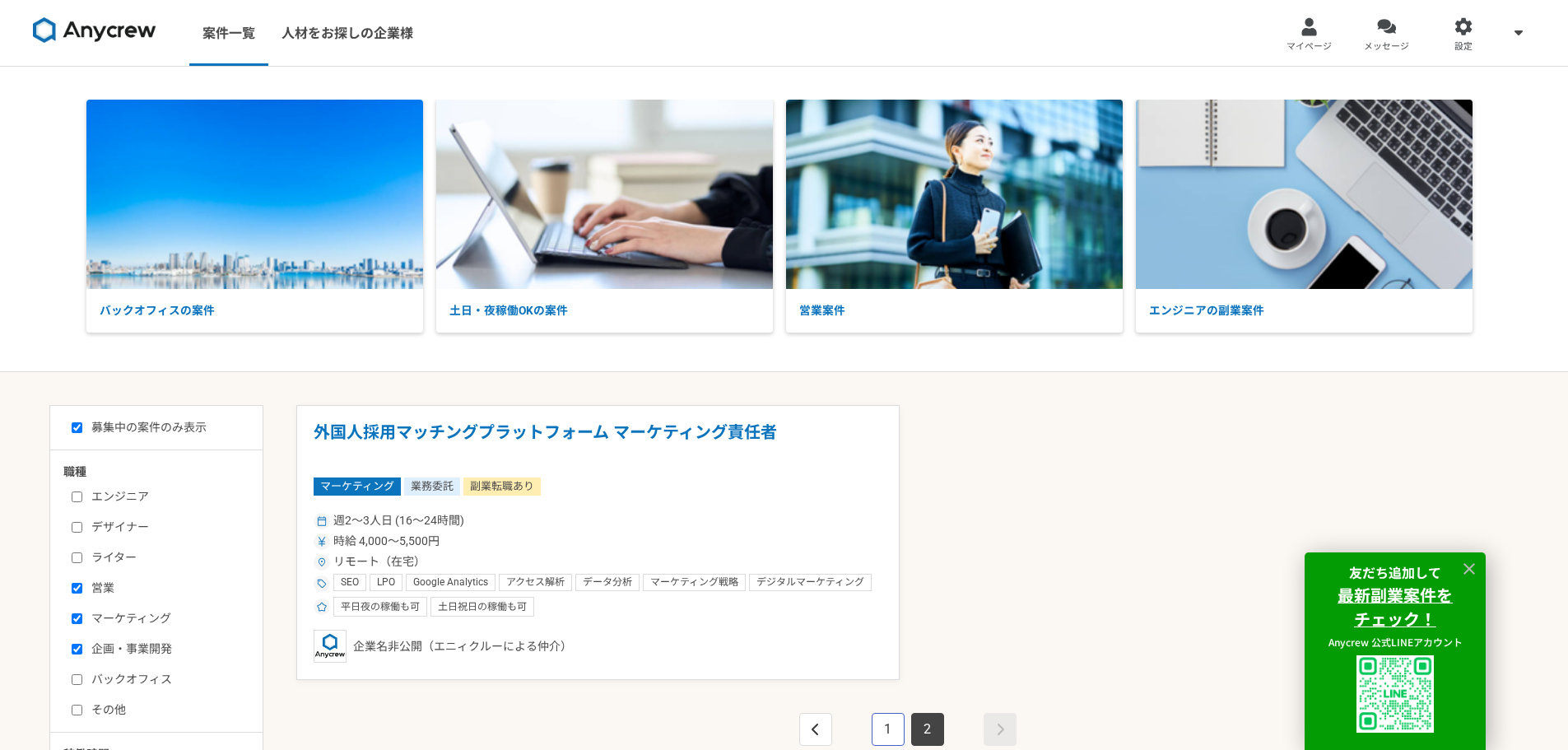
click at [893, 725] on link "1" at bounding box center [888, 729] width 33 height 33
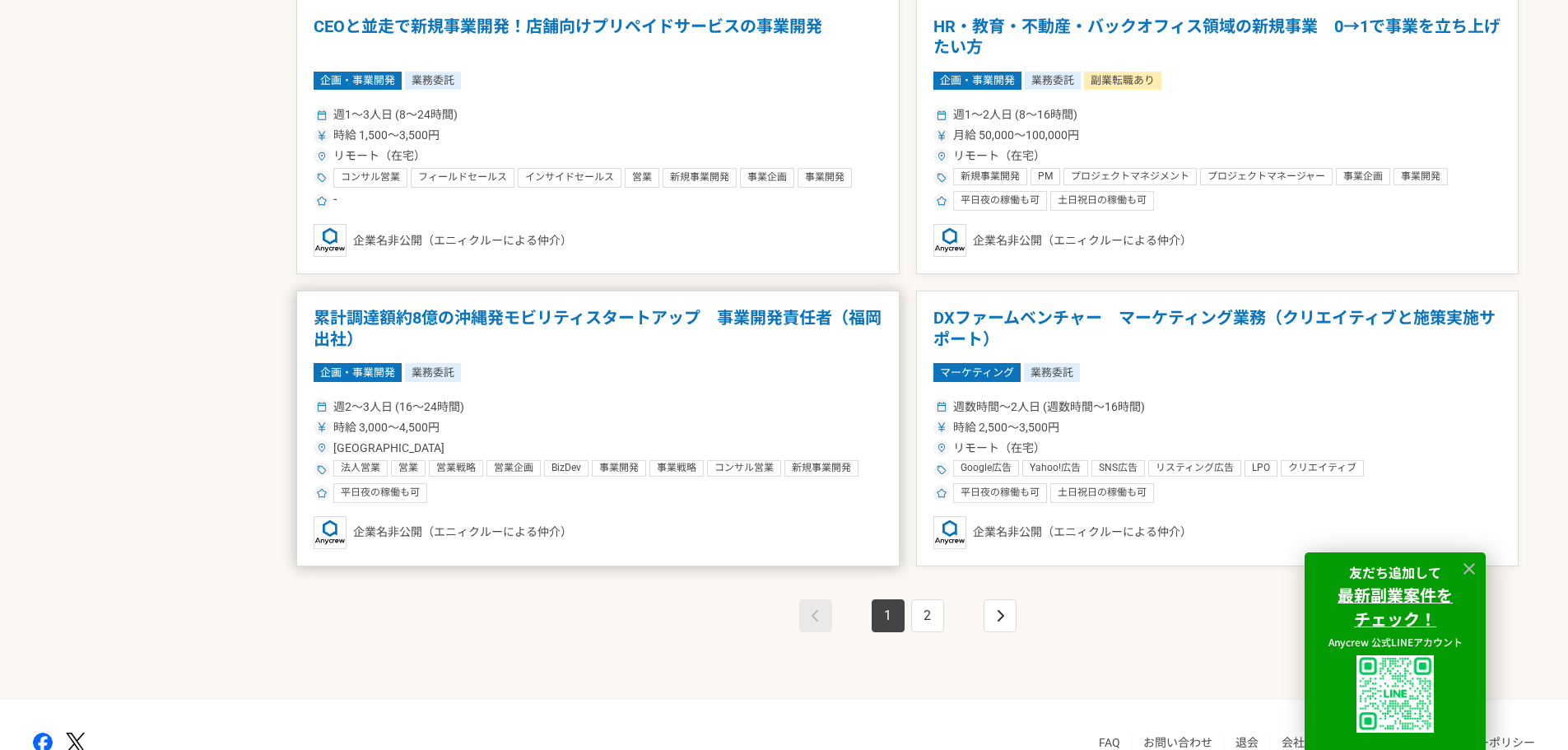
scroll to position [2832, 0]
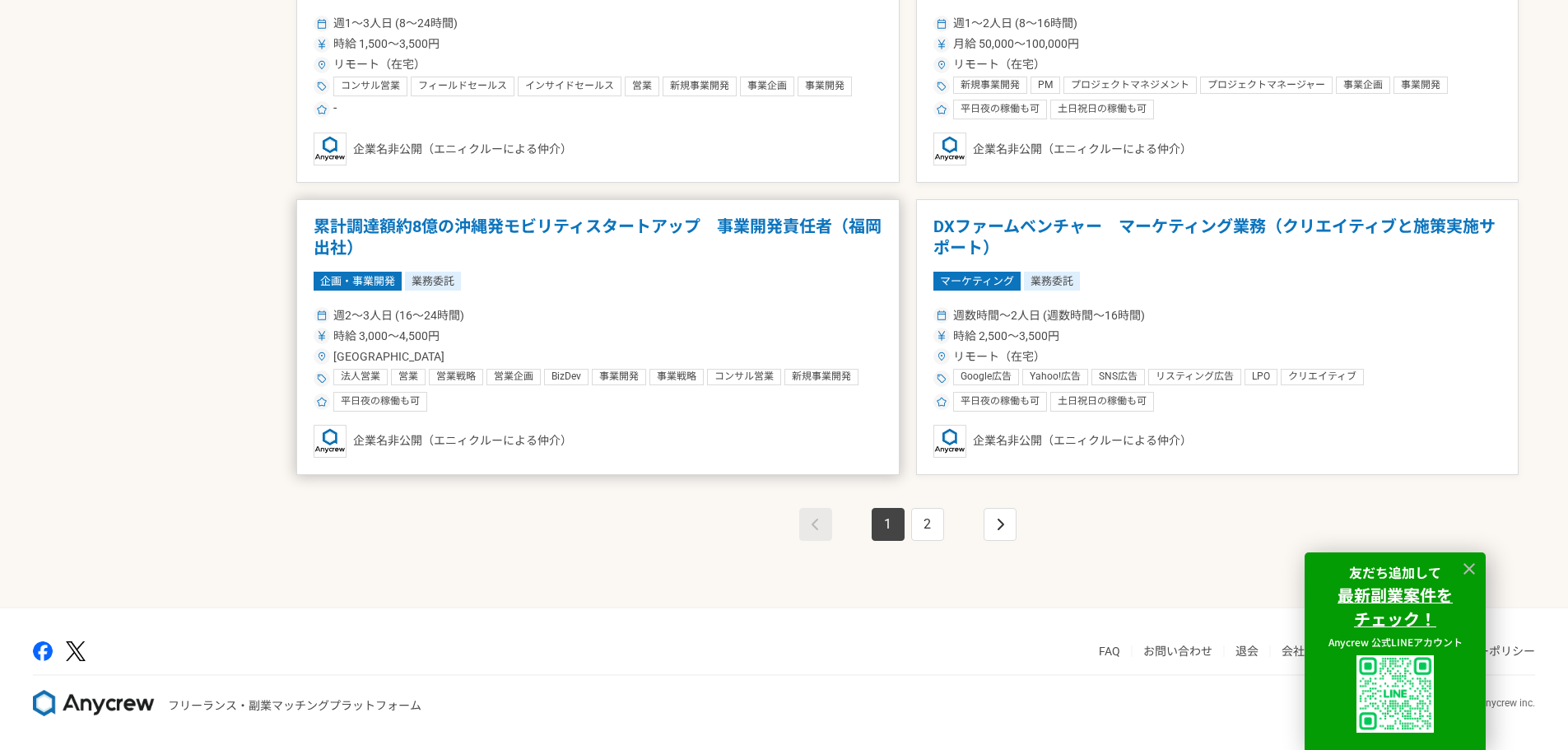
click at [573, 395] on div "平日夜の稼働も可" at bounding box center [598, 402] width 569 height 20
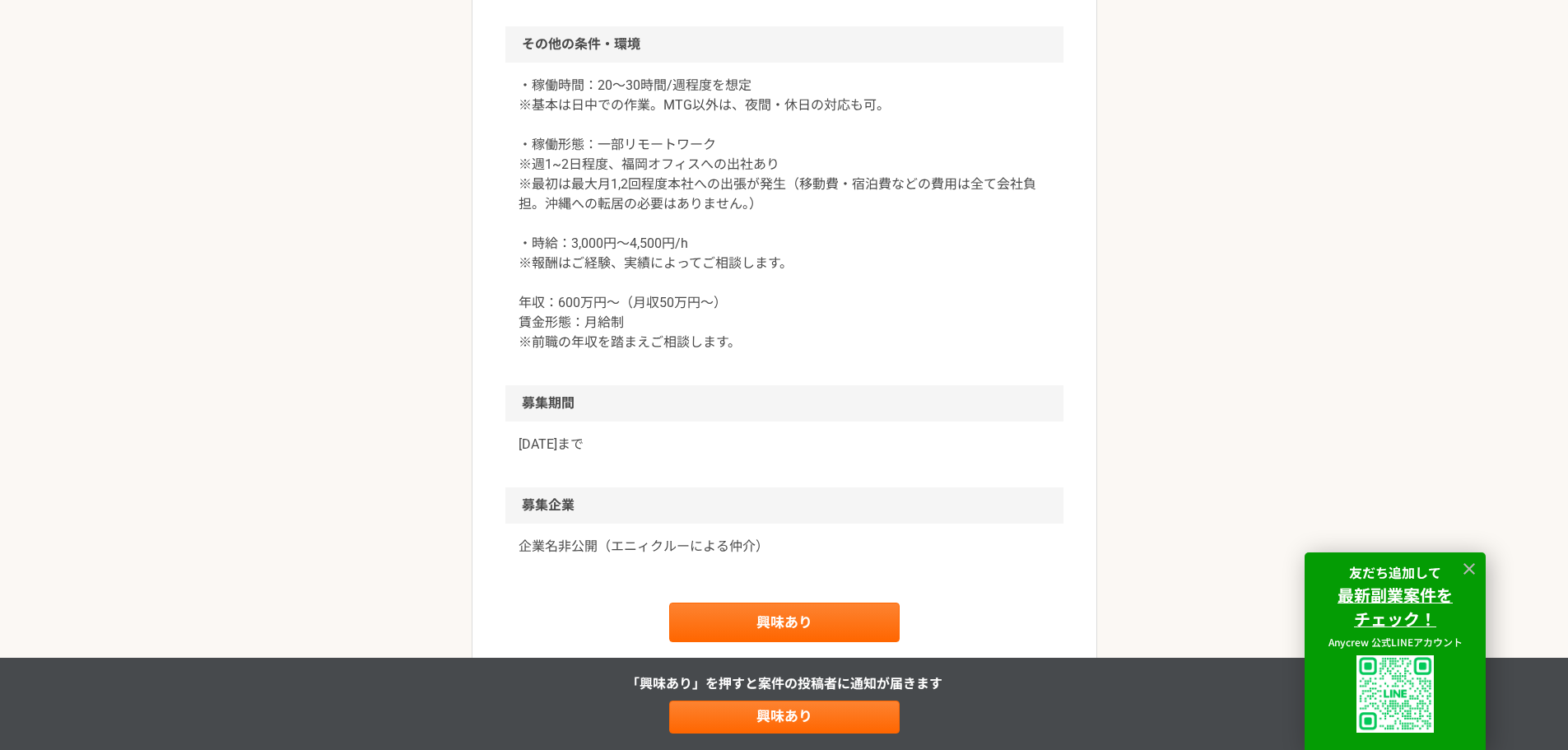
scroll to position [2057, 0]
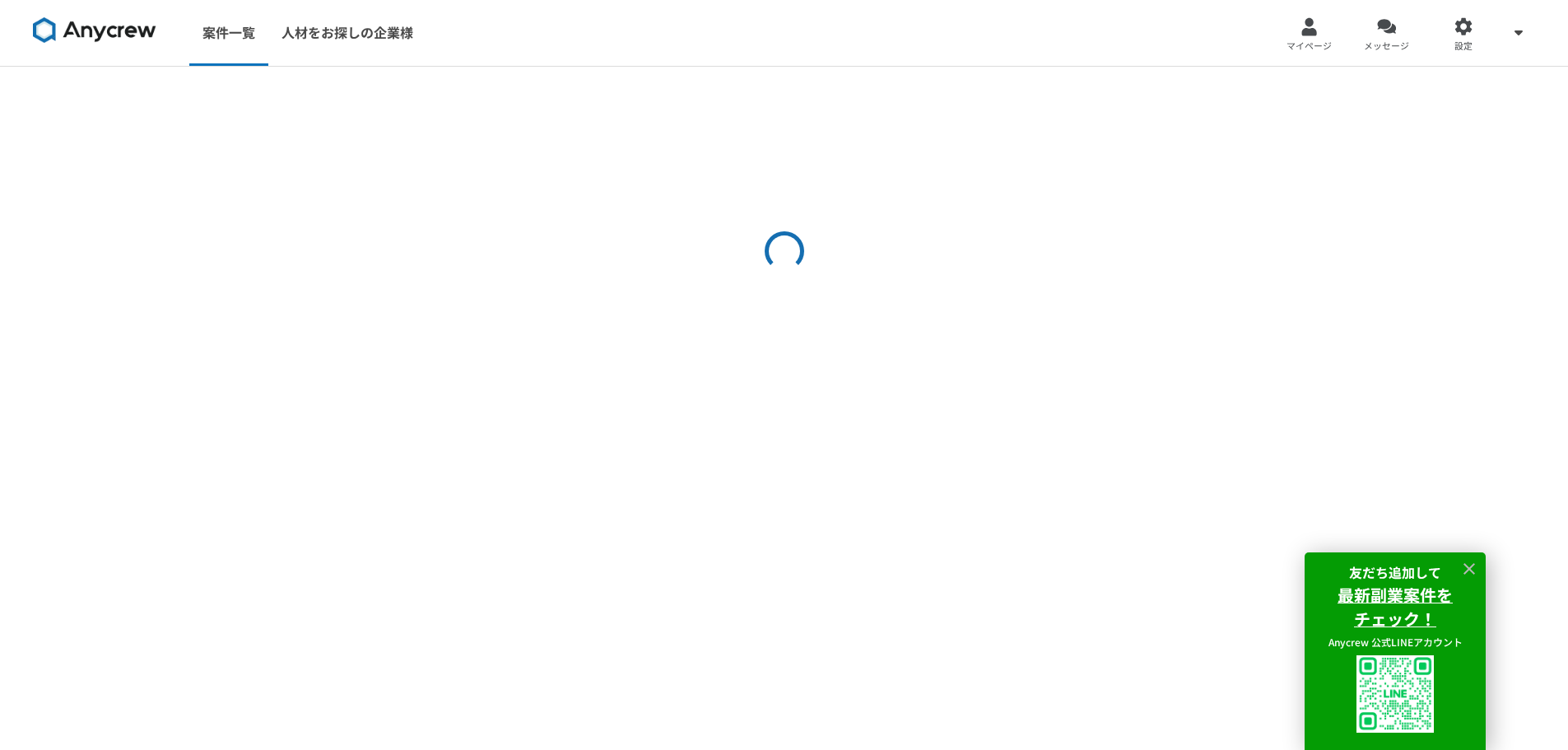
select select "3"
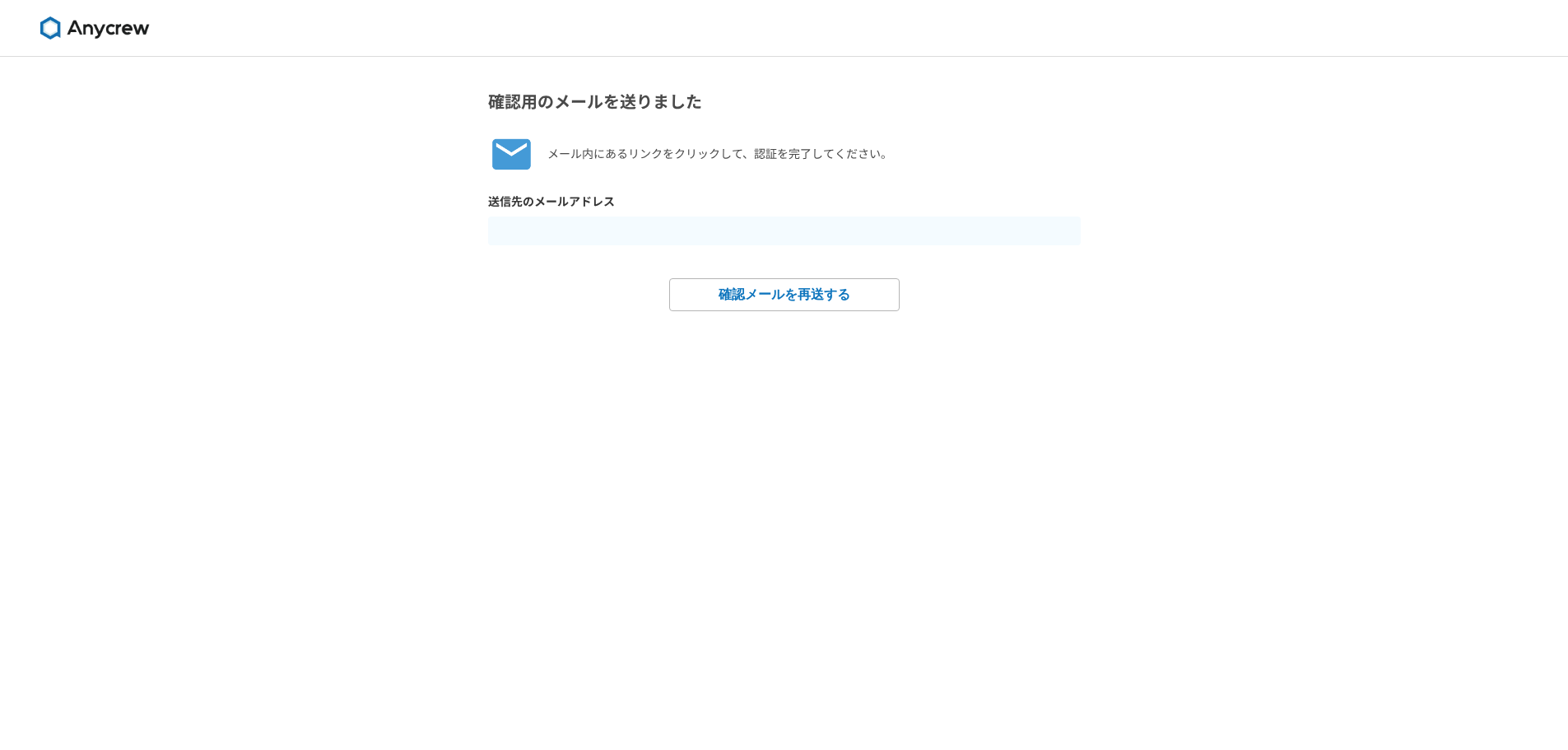
drag, startPoint x: 1502, startPoint y: 0, endPoint x: 134, endPoint y: 24, distance: 1368.2
click at [134, 24] on img at bounding box center [95, 28] width 124 height 23
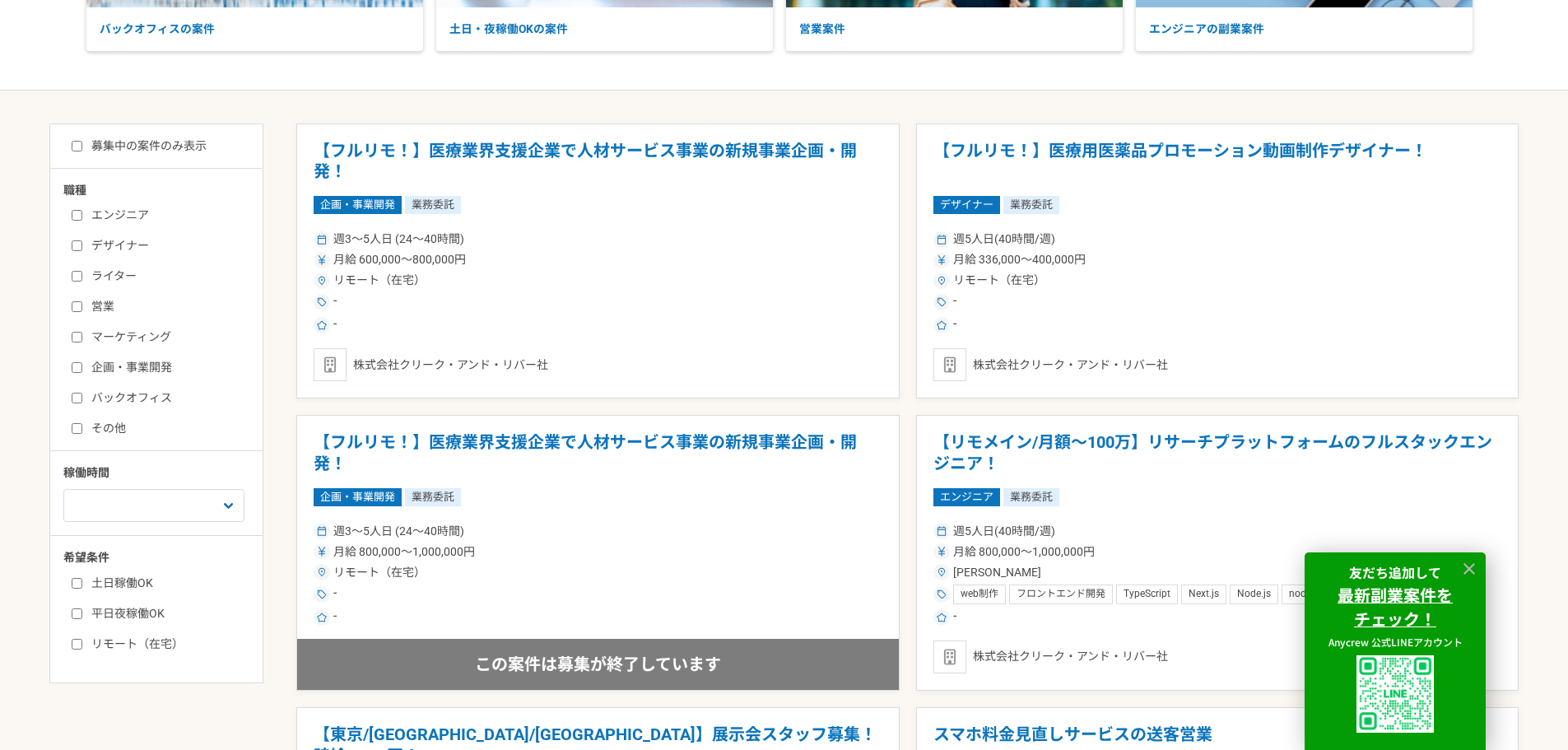
scroll to position [82, 0]
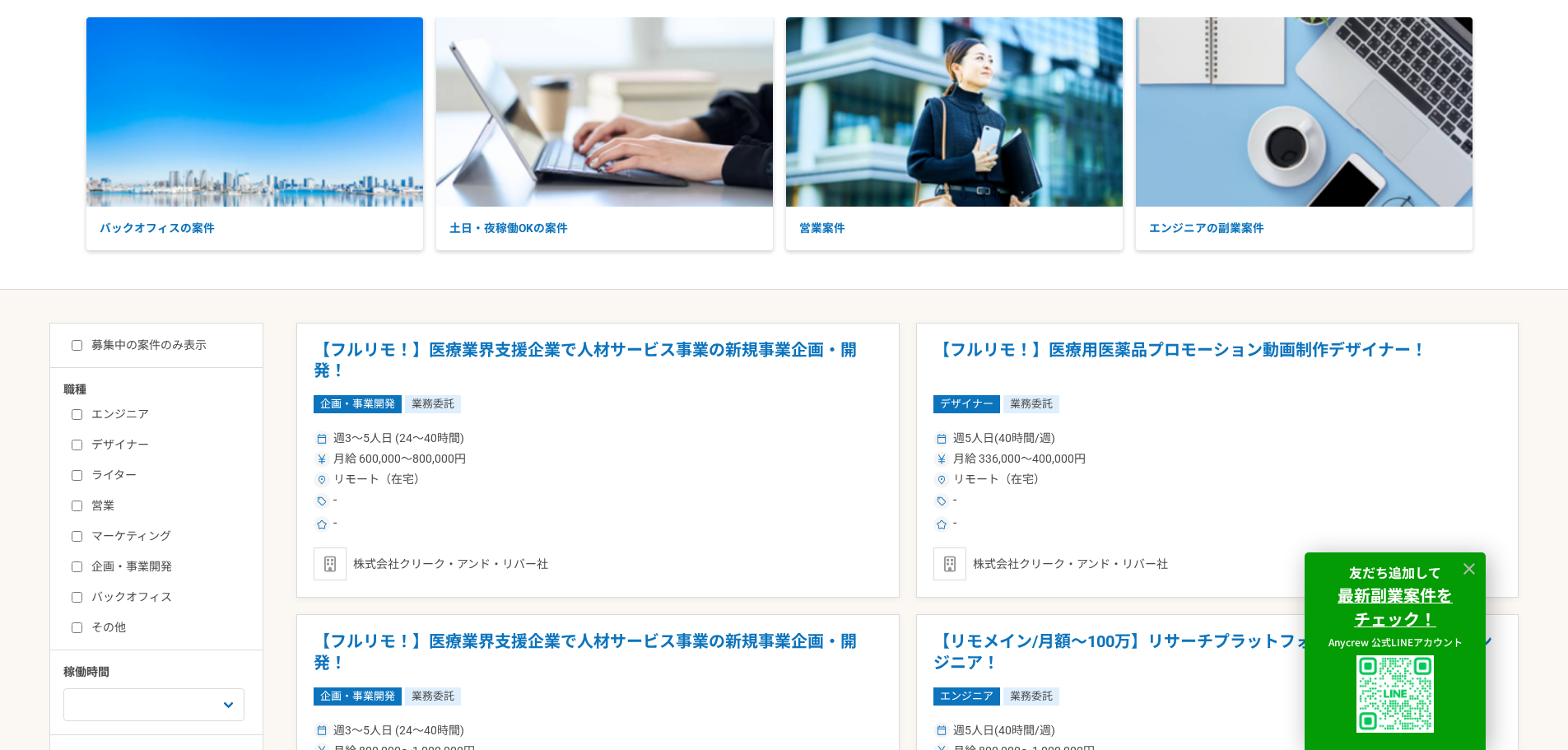
click at [78, 342] on input "募集中の案件のみ表示" at bounding box center [77, 345] width 10 height 10
checkbox input "true"
